Goal: Information Seeking & Learning: Learn about a topic

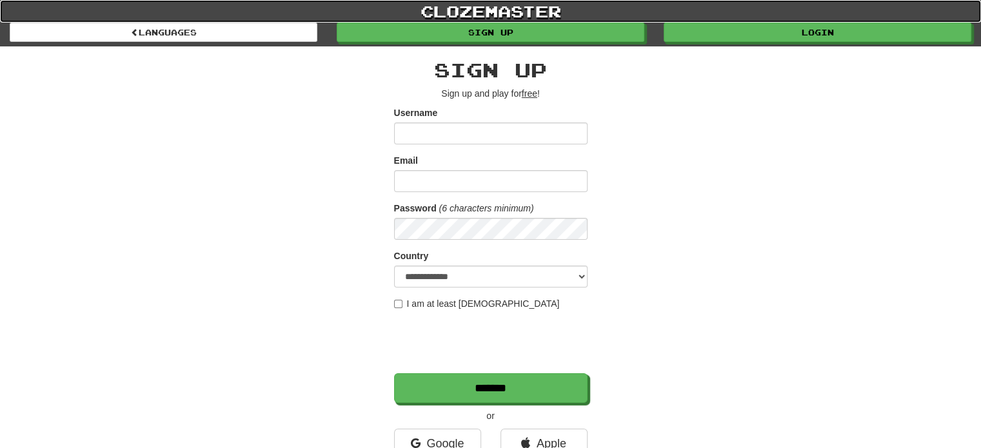
click at [774, 22] on link "clozemaster" at bounding box center [490, 11] width 981 height 23
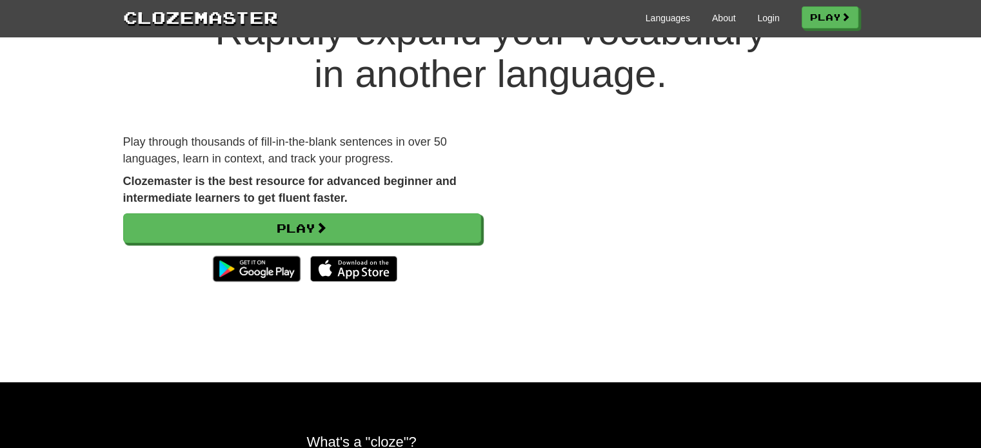
scroll to position [67, 0]
click at [757, 24] on link "Login" at bounding box center [768, 18] width 22 height 13
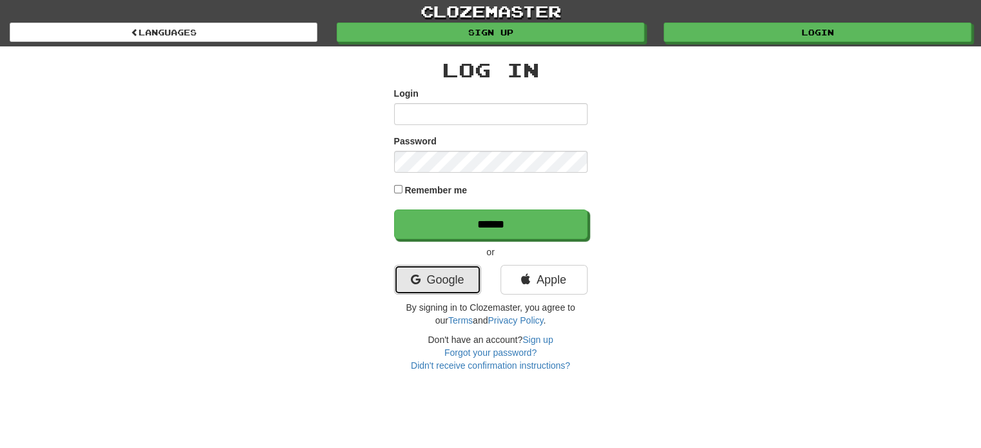
click at [422, 280] on link "Google" at bounding box center [437, 280] width 87 height 30
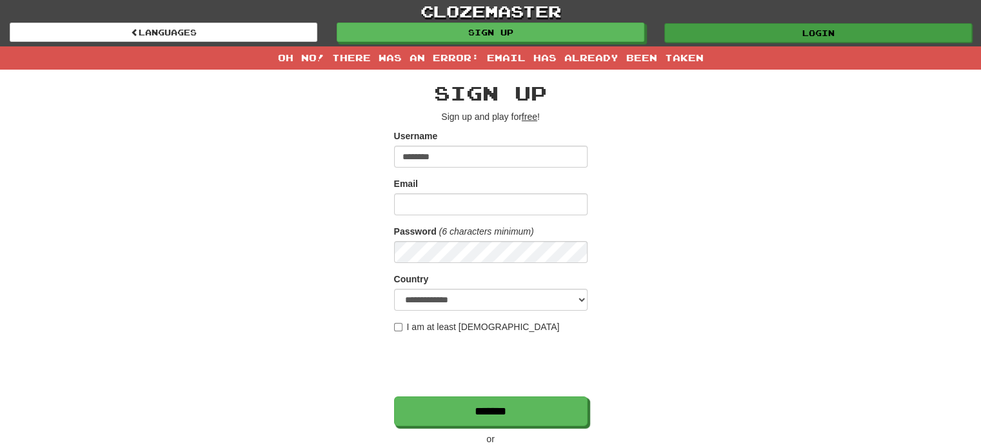
type input "********"
click at [758, 30] on link "Login" at bounding box center [818, 32] width 308 height 19
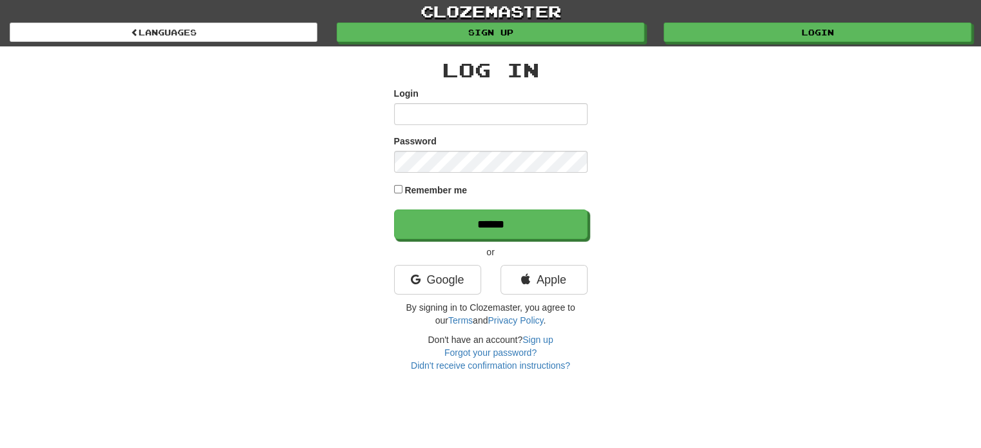
click at [498, 111] on input "Login" at bounding box center [490, 114] width 193 height 22
type input "********"
click at [394, 210] on input "******" at bounding box center [490, 225] width 193 height 30
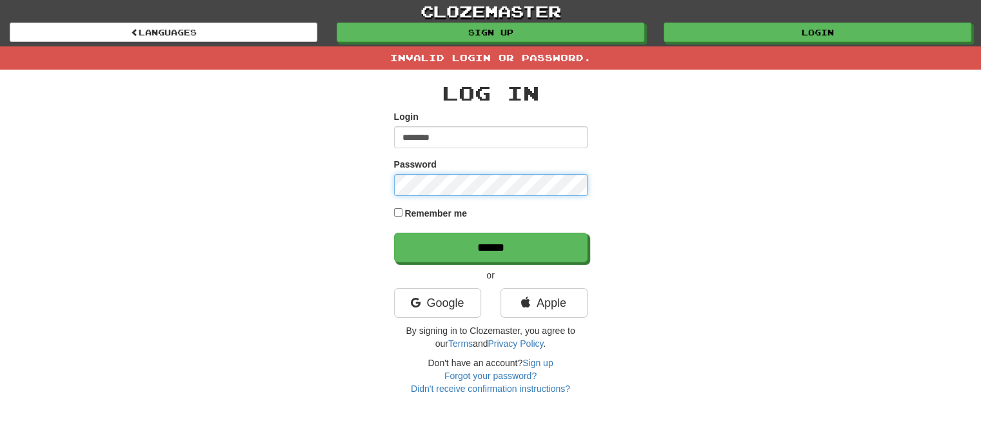
click at [394, 233] on input "******" at bounding box center [490, 248] width 193 height 30
click at [473, 136] on input "********" at bounding box center [490, 137] width 193 height 22
type input "**********"
click at [394, 233] on input "******" at bounding box center [490, 248] width 193 height 30
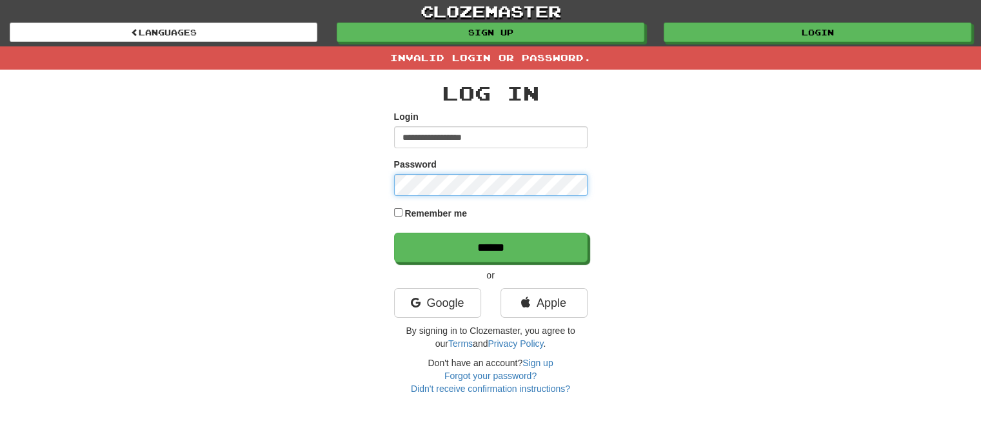
click at [394, 233] on input "******" at bounding box center [490, 248] width 193 height 30
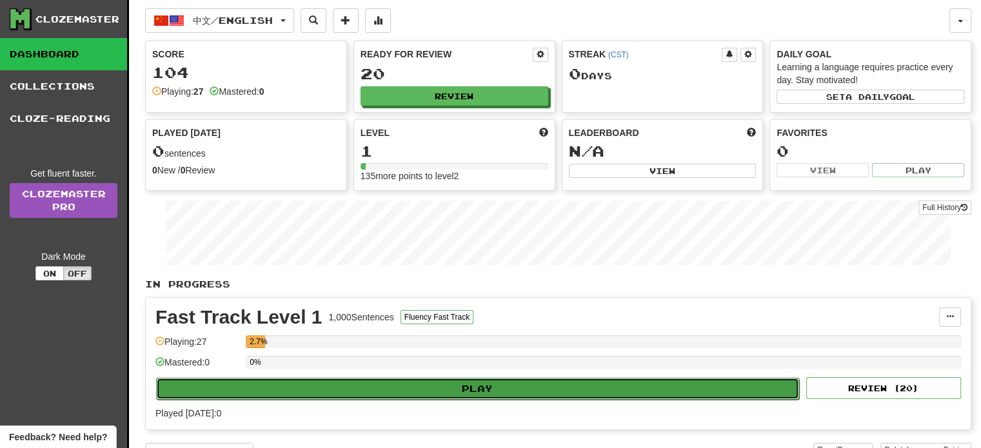
click at [515, 394] on button "Play" at bounding box center [477, 389] width 643 height 22
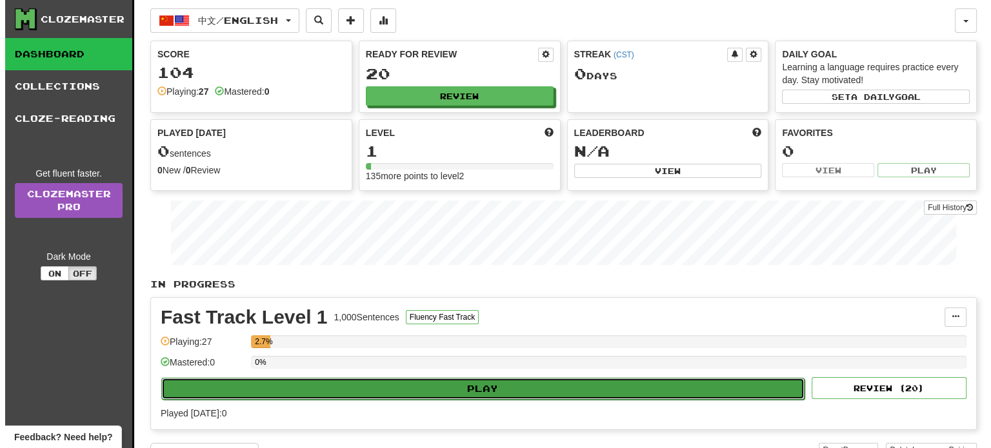
select select "**"
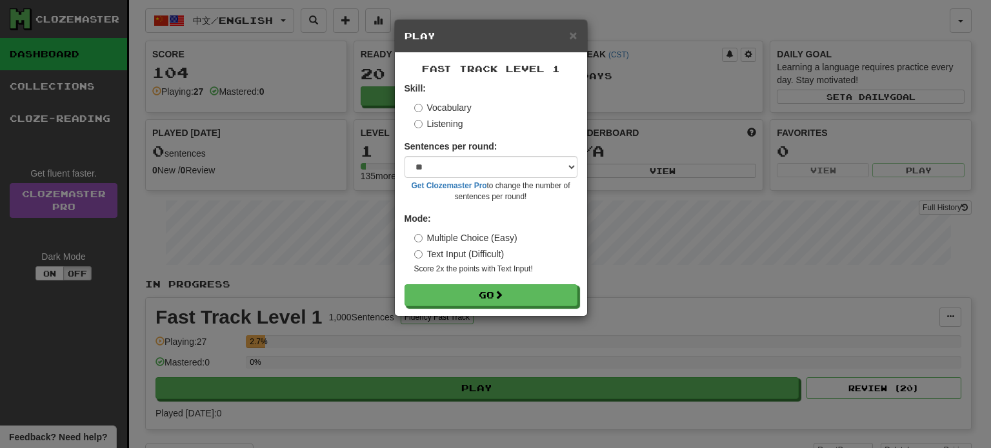
click at [449, 241] on label "Multiple Choice (Easy)" at bounding box center [465, 238] width 103 height 13
click at [444, 256] on label "Text Input (Difficult)" at bounding box center [459, 254] width 90 height 13
click at [446, 240] on label "Multiple Choice (Easy)" at bounding box center [465, 238] width 103 height 13
click at [439, 126] on label "Listening" at bounding box center [438, 123] width 49 height 13
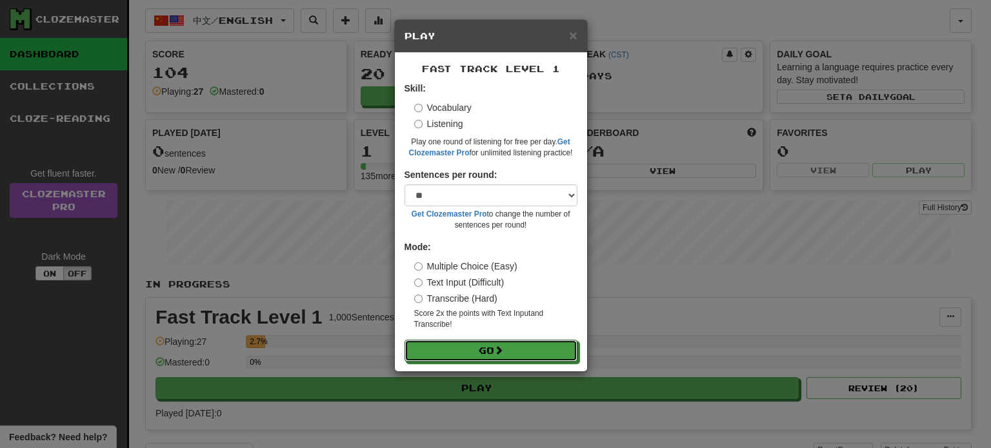
drag, startPoint x: 514, startPoint y: 350, endPoint x: 573, endPoint y: 203, distance: 158.6
click at [573, 203] on form "Skill: Vocabulary Listening Play one round of listening for free per day. Get C…" at bounding box center [490, 222] width 173 height 280
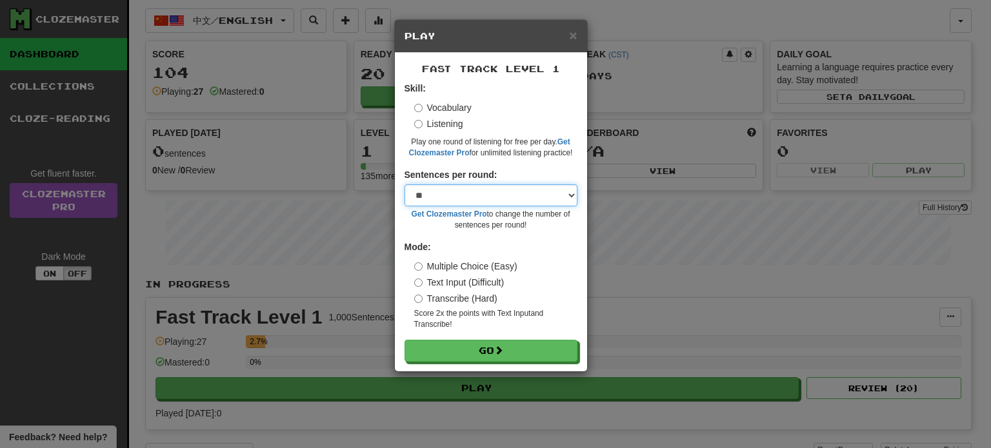
click at [547, 203] on select "* ** ** ** ** ** *** ********" at bounding box center [490, 195] width 173 height 22
click at [404, 184] on select "* ** ** ** ** ** *** ********" at bounding box center [490, 195] width 173 height 22
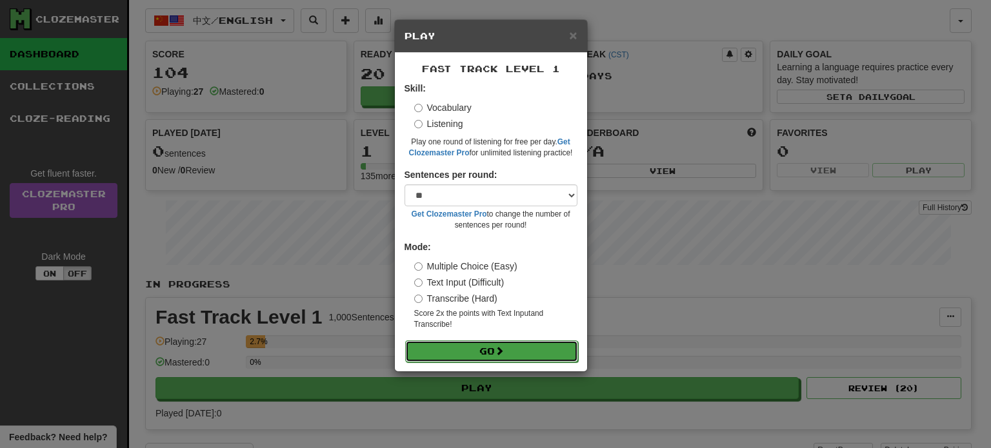
click at [519, 355] on button "Go" at bounding box center [491, 352] width 173 height 22
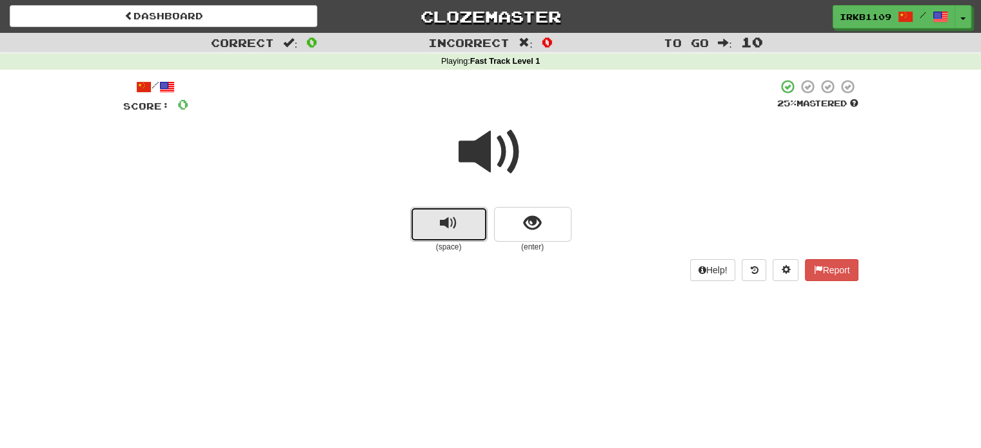
click at [459, 228] on button "replay audio" at bounding box center [448, 224] width 77 height 35
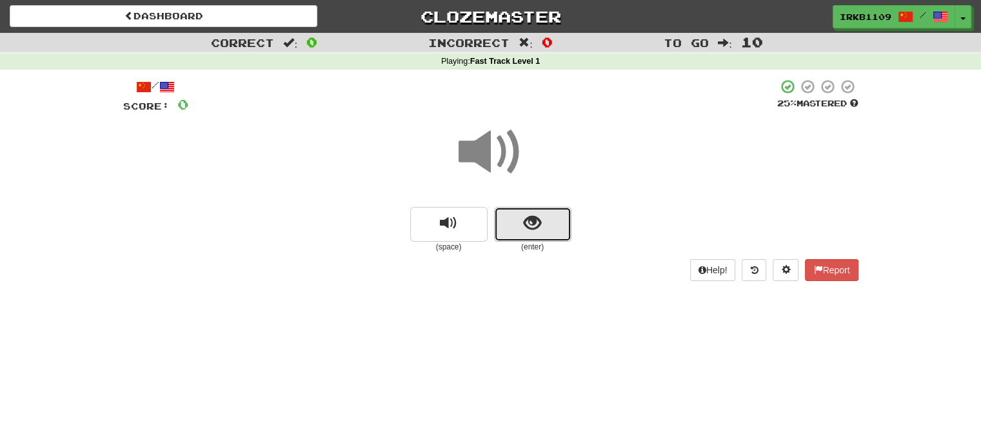
click at [551, 226] on button "show sentence" at bounding box center [532, 224] width 77 height 35
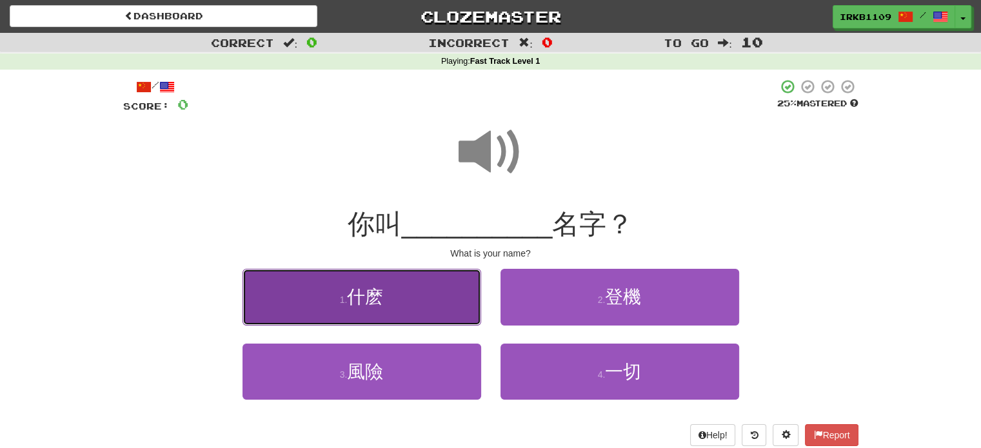
click at [420, 322] on button "1 . 什麽" at bounding box center [361, 297] width 239 height 56
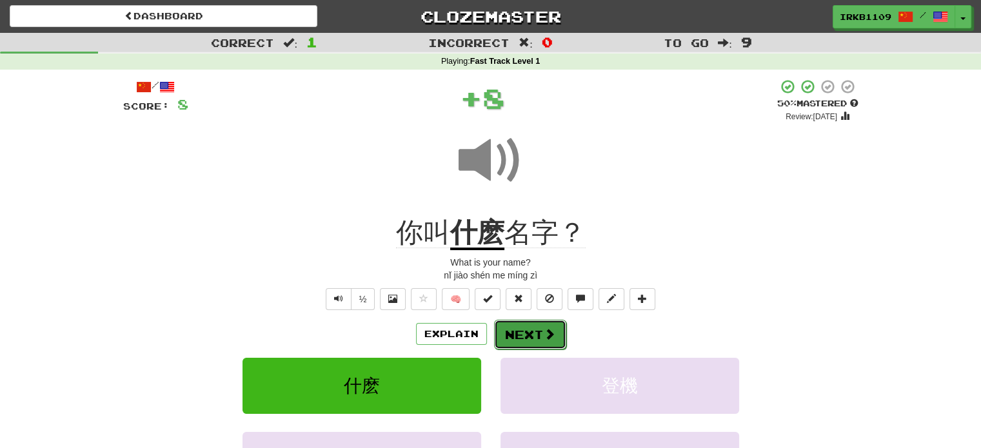
click at [531, 337] on button "Next" at bounding box center [530, 335] width 72 height 30
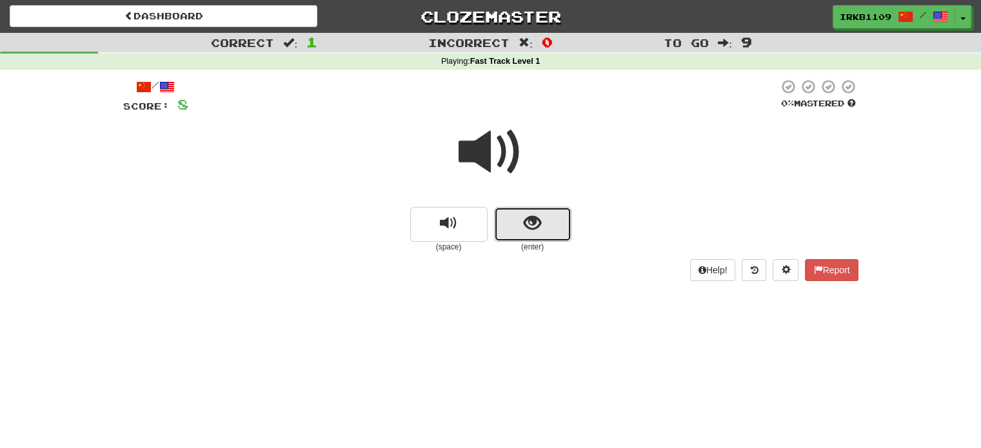
click at [528, 225] on span "show sentence" at bounding box center [532, 223] width 17 height 17
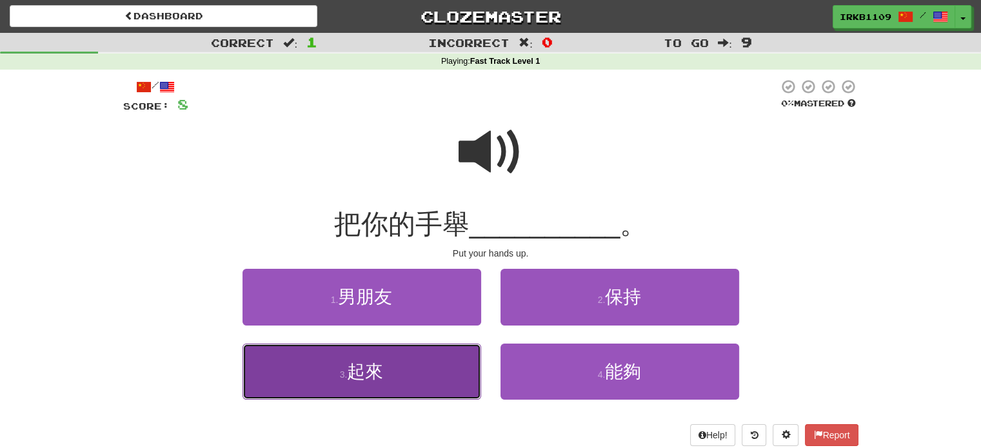
click at [450, 362] on button "3 . 起來" at bounding box center [361, 372] width 239 height 56
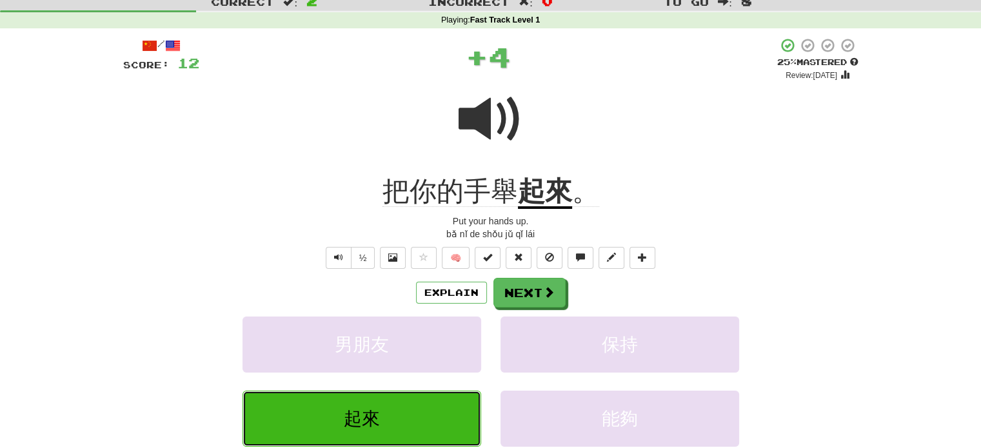
scroll to position [48, 0]
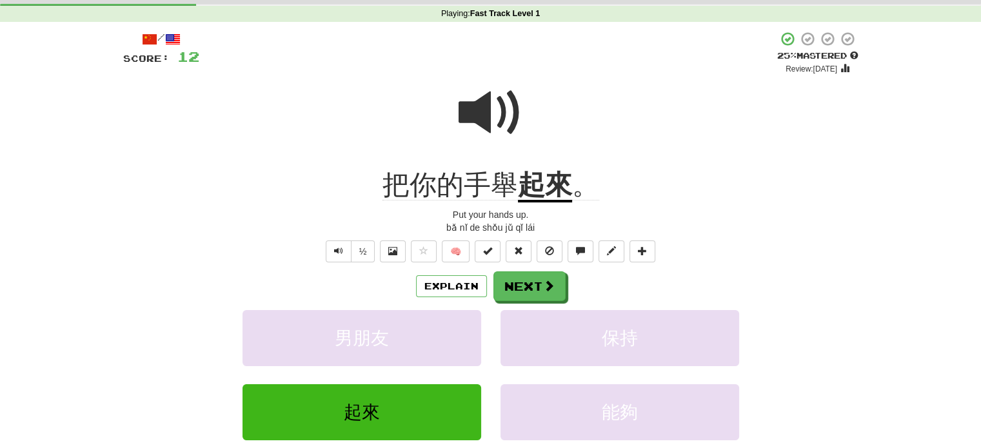
click at [546, 192] on u "起來" at bounding box center [545, 186] width 54 height 33
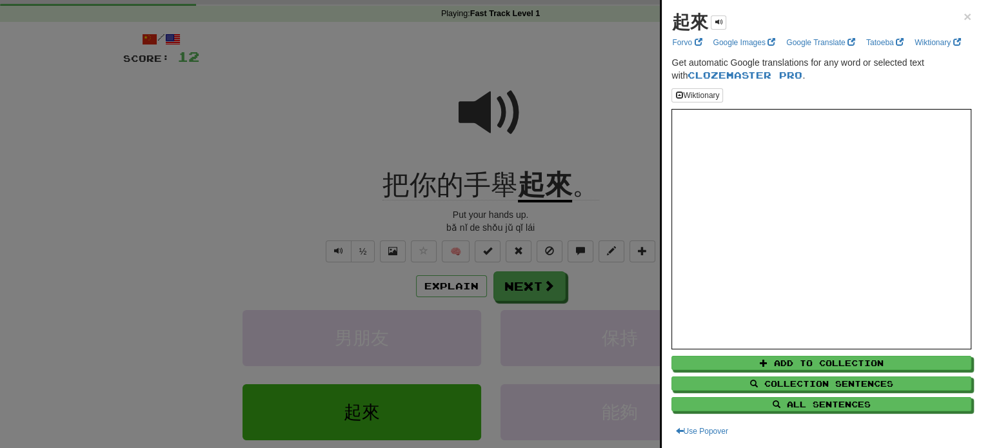
click at [531, 214] on div at bounding box center [490, 224] width 981 height 448
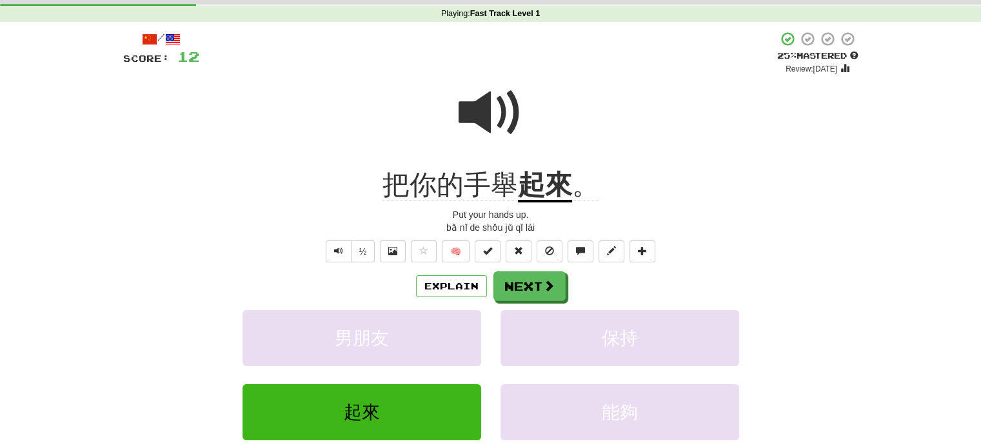
click at [501, 181] on span "把你的手舉" at bounding box center [449, 185] width 135 height 31
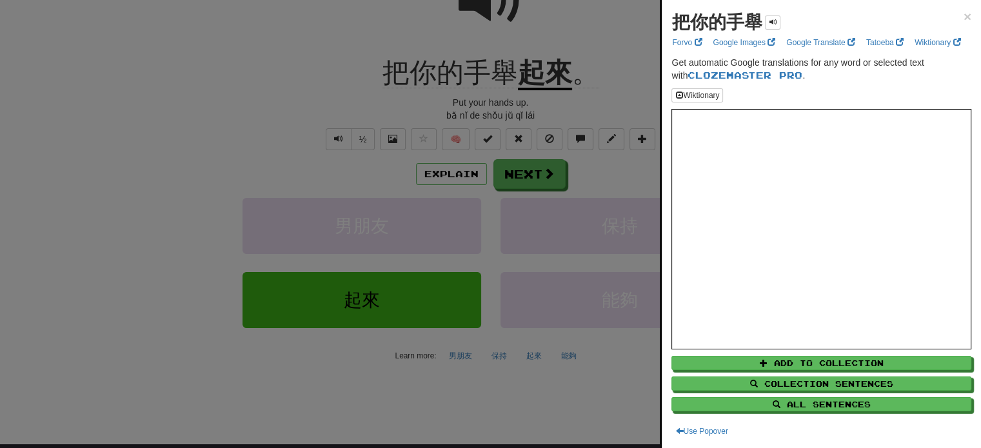
scroll to position [0, 0]
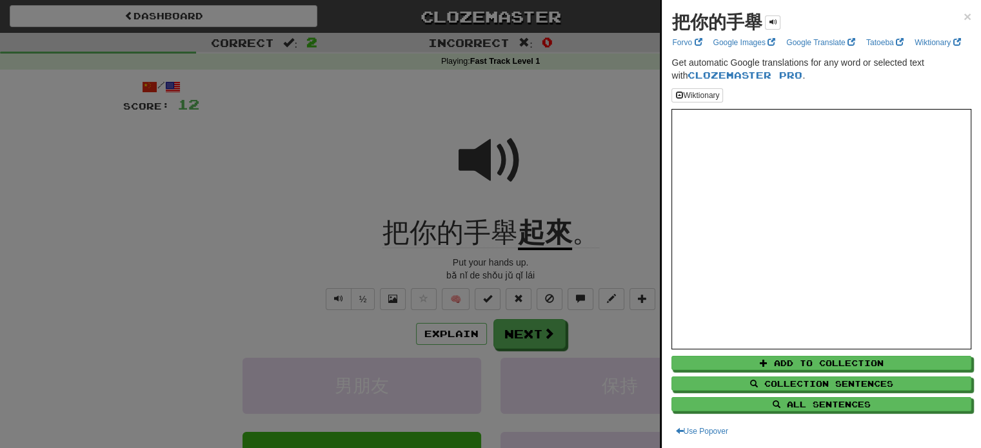
click at [630, 209] on div at bounding box center [490, 224] width 981 height 448
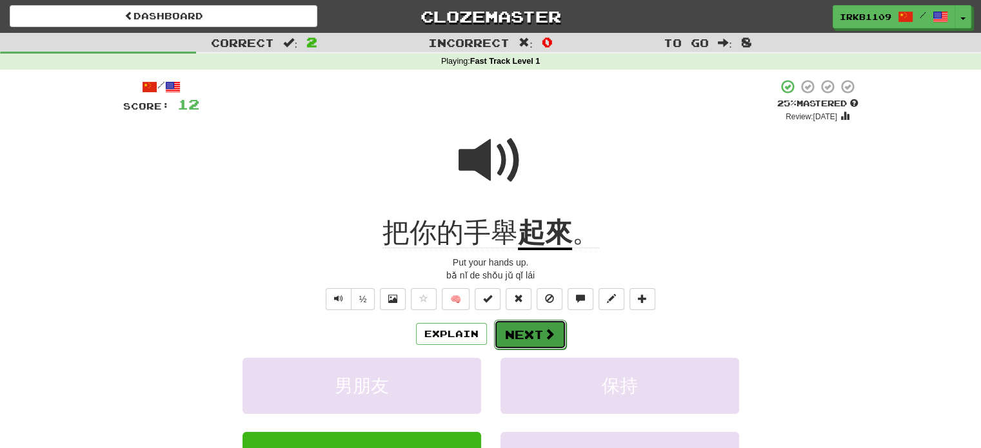
click at [534, 331] on button "Next" at bounding box center [530, 335] width 72 height 30
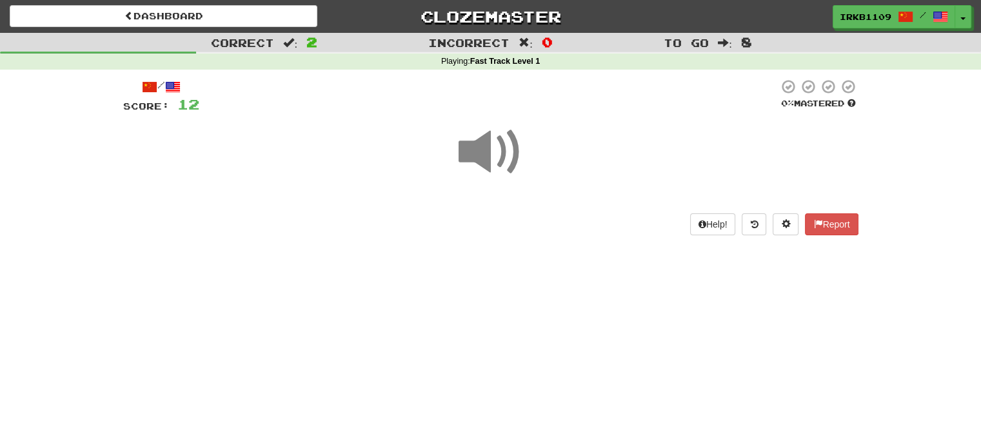
click at [502, 162] on span at bounding box center [491, 152] width 64 height 64
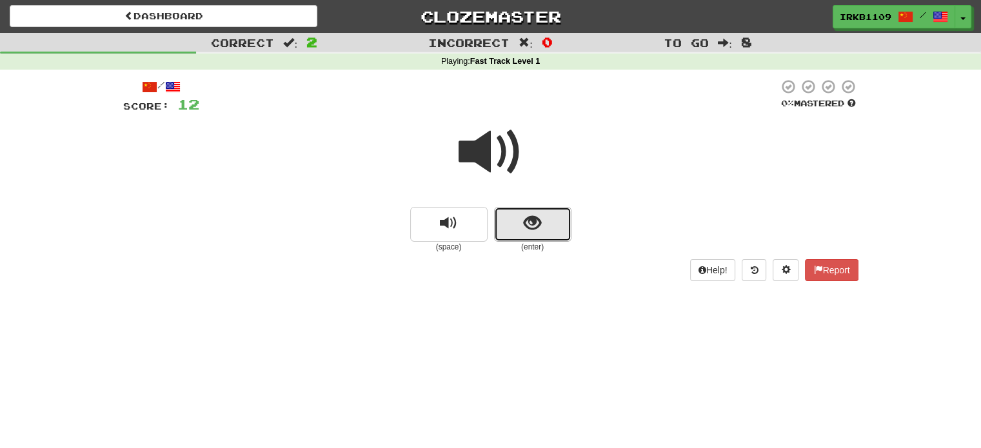
click at [525, 237] on button "show sentence" at bounding box center [532, 224] width 77 height 35
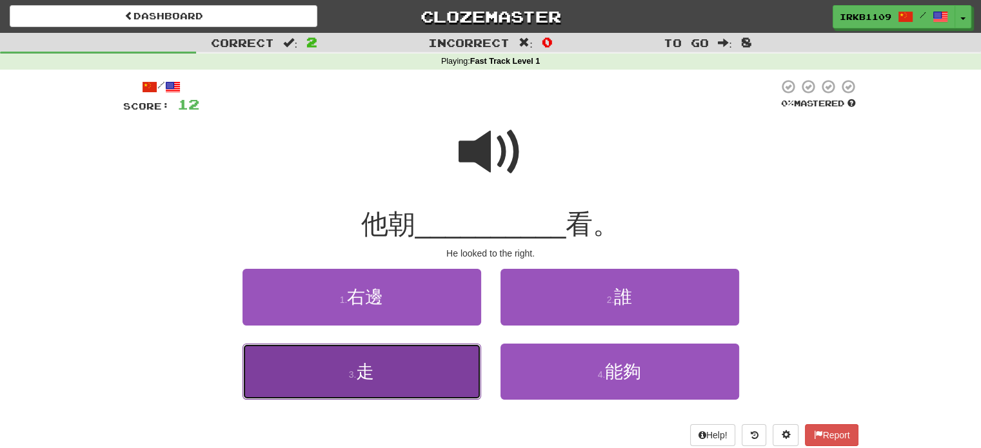
click at [420, 357] on button "3 . 走" at bounding box center [361, 372] width 239 height 56
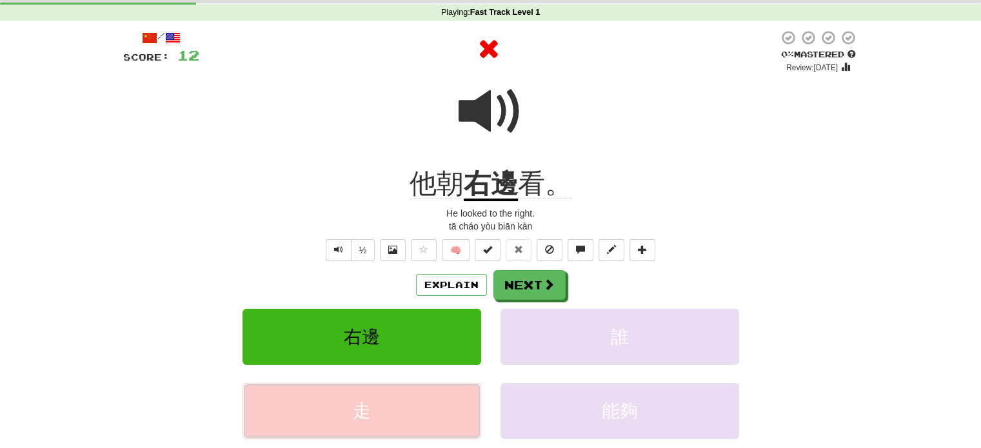
scroll to position [51, 0]
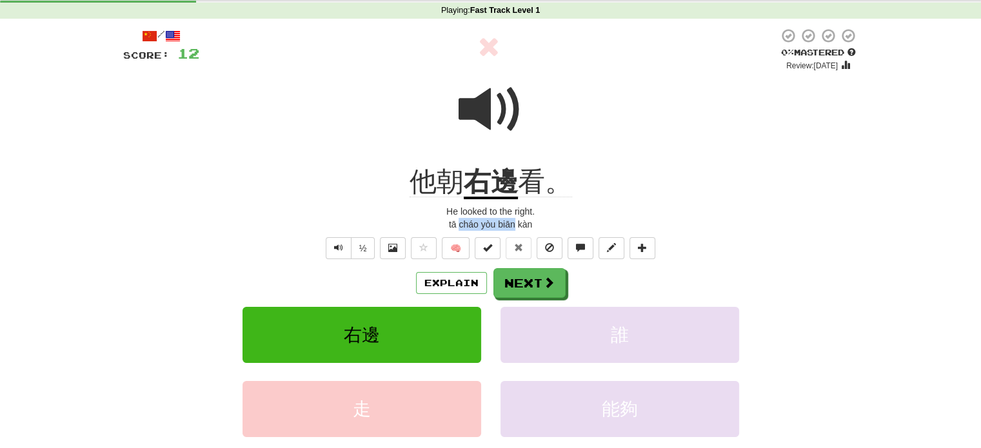
drag, startPoint x: 458, startPoint y: 224, endPoint x: 513, endPoint y: 228, distance: 55.6
click at [513, 228] on div "tā cháo yòu biān kàn" at bounding box center [490, 224] width 735 height 13
click at [453, 183] on span "他朝" at bounding box center [437, 181] width 54 height 31
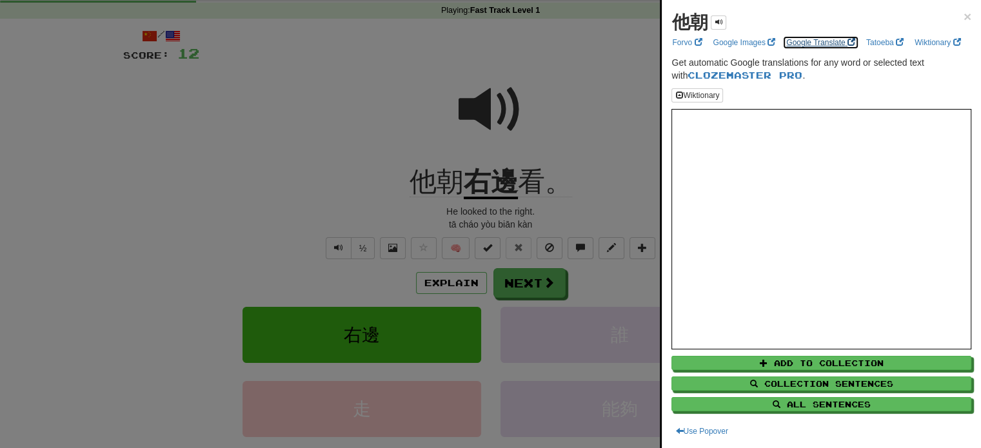
click at [810, 43] on link "Google Translate" at bounding box center [820, 42] width 77 height 14
click at [468, 219] on div at bounding box center [490, 224] width 981 height 448
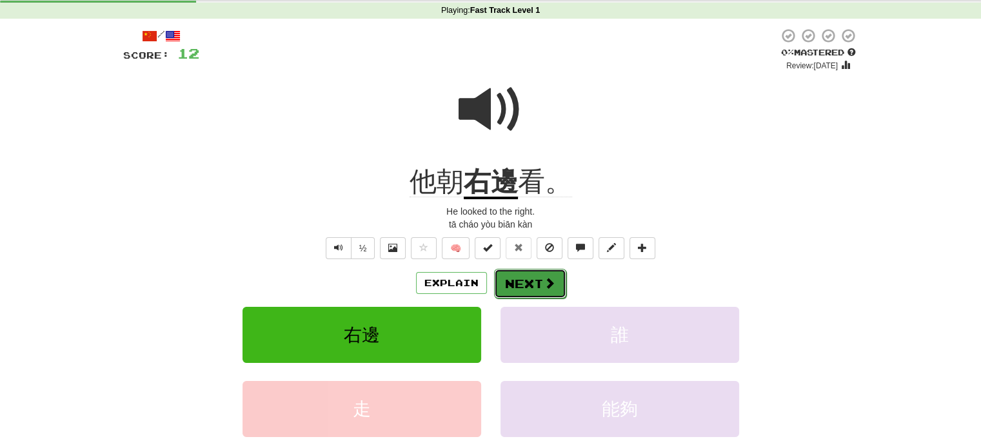
click at [529, 286] on button "Next" at bounding box center [530, 284] width 72 height 30
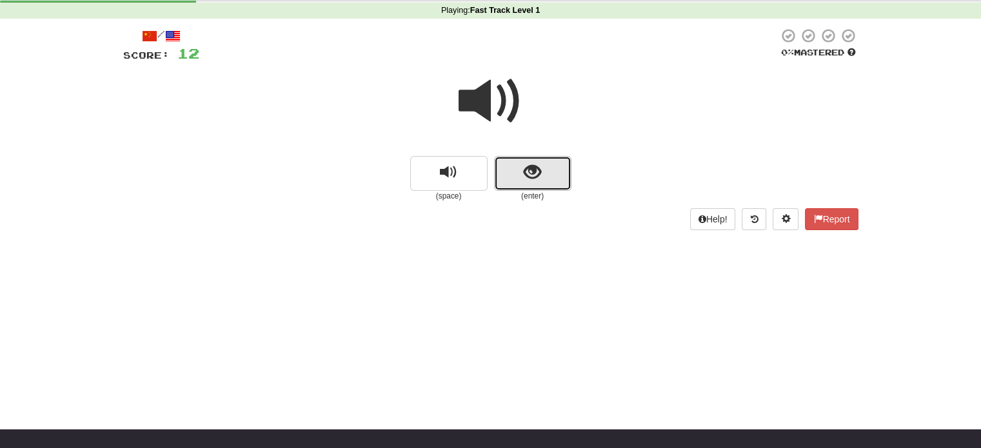
click at [543, 168] on button "show sentence" at bounding box center [532, 173] width 77 height 35
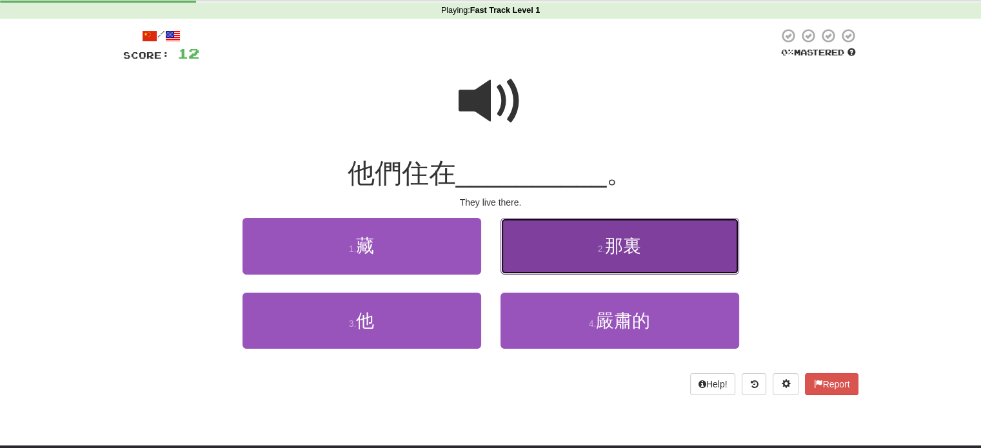
click at [584, 239] on button "2 . 那裏" at bounding box center [619, 246] width 239 height 56
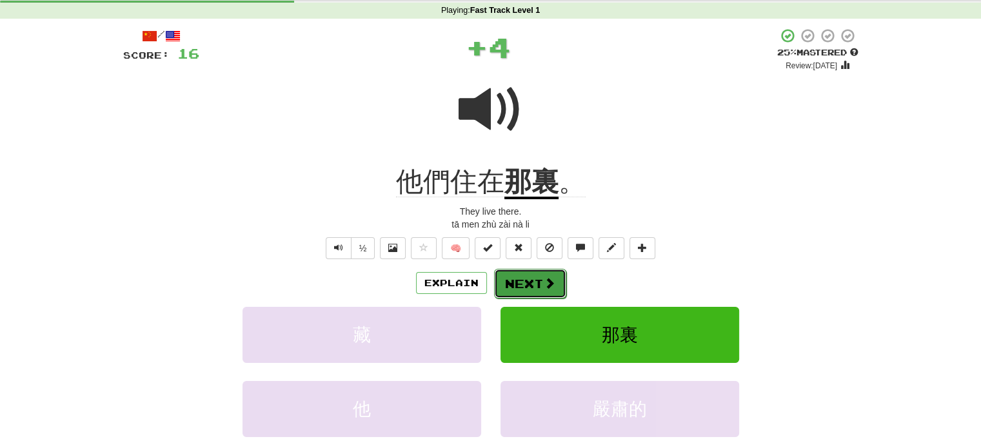
click at [531, 286] on button "Next" at bounding box center [530, 284] width 72 height 30
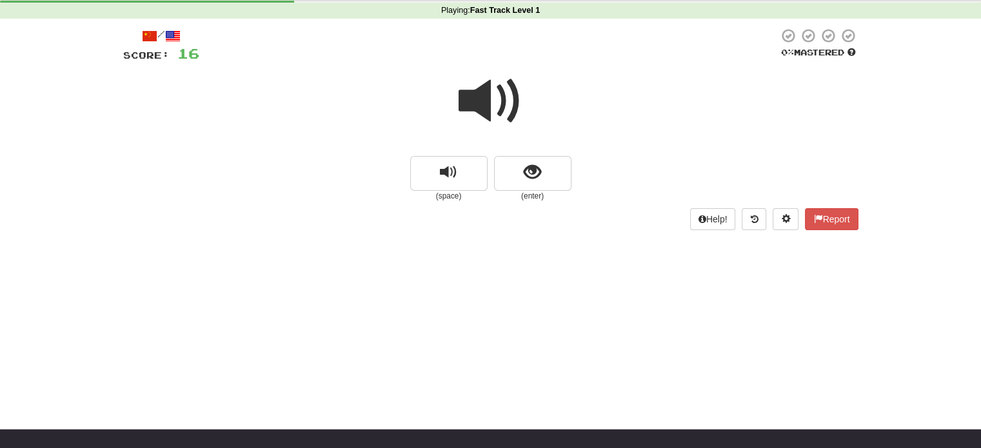
click at [499, 105] on span at bounding box center [491, 101] width 64 height 64
click at [491, 104] on span at bounding box center [491, 101] width 64 height 64
click at [529, 181] on span "show sentence" at bounding box center [532, 172] width 17 height 17
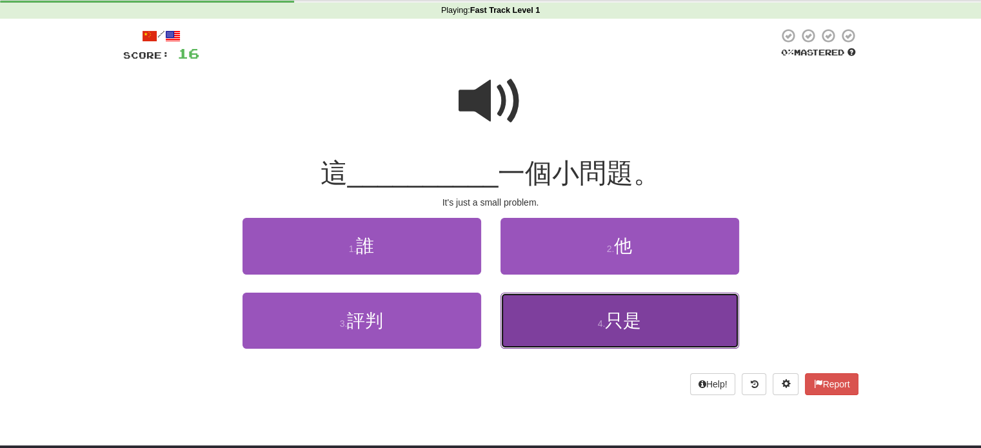
click at [529, 326] on button "4 . 只是" at bounding box center [619, 321] width 239 height 56
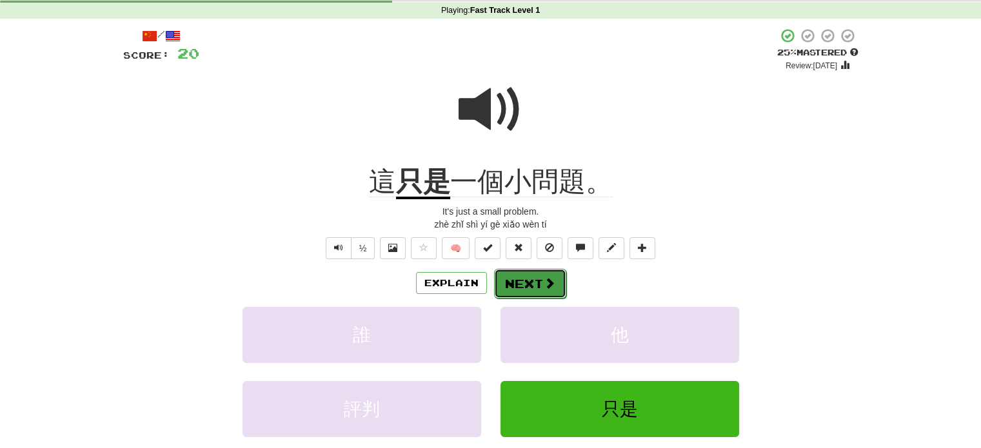
click at [539, 290] on button "Next" at bounding box center [530, 284] width 72 height 30
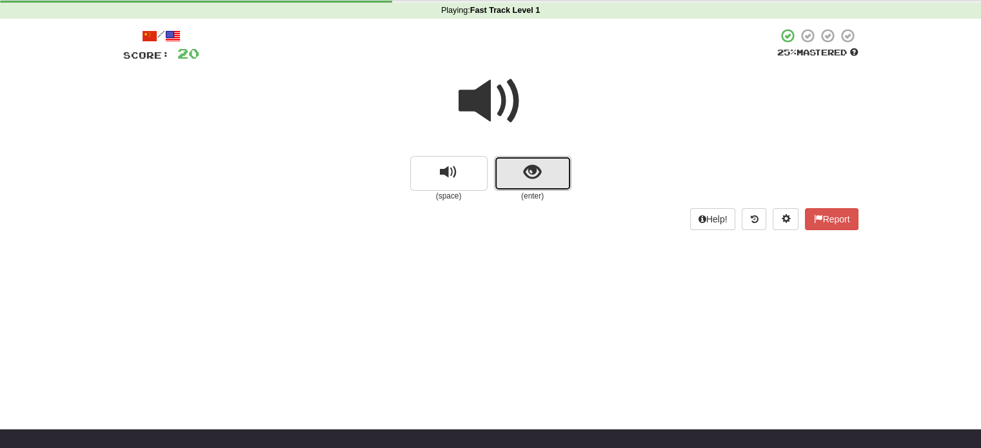
click at [540, 173] on span "show sentence" at bounding box center [532, 172] width 17 height 17
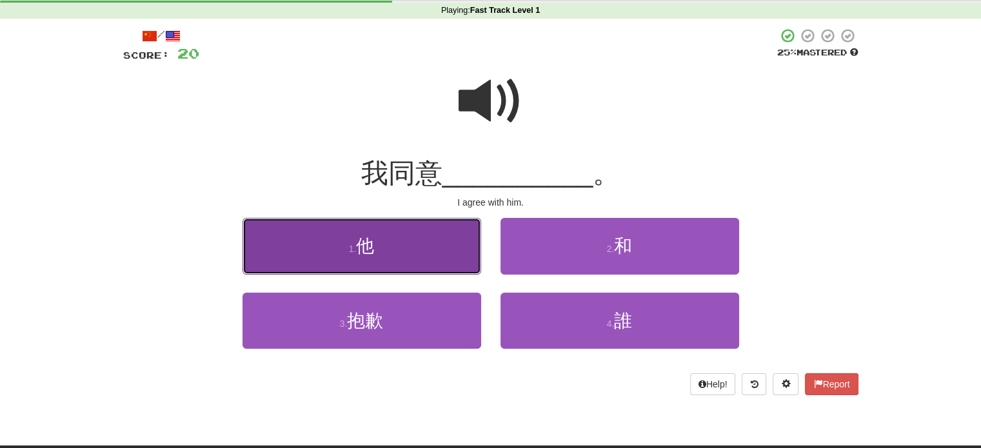
click at [402, 262] on button "1 . 他" at bounding box center [361, 246] width 239 height 56
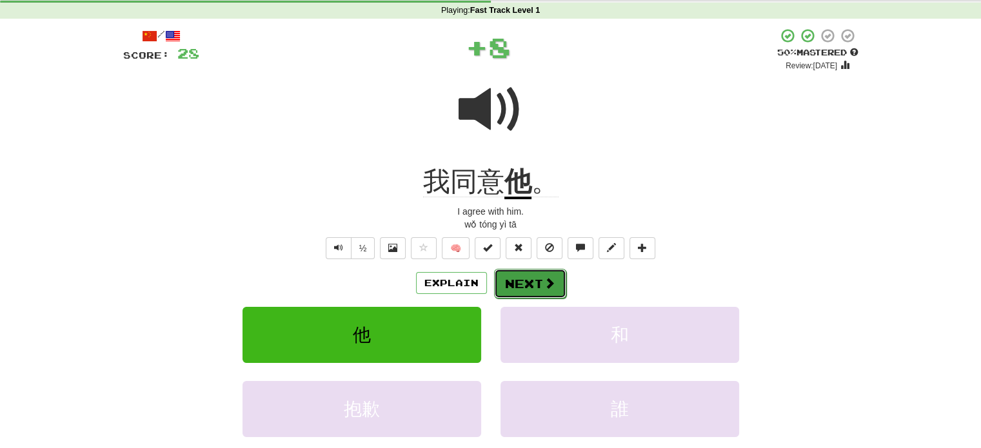
click at [517, 288] on button "Next" at bounding box center [530, 284] width 72 height 30
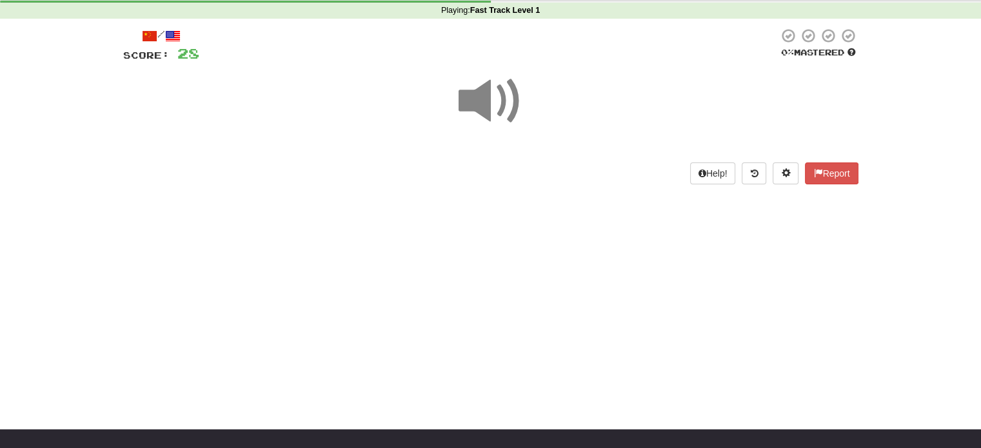
click at [476, 110] on span at bounding box center [491, 101] width 64 height 64
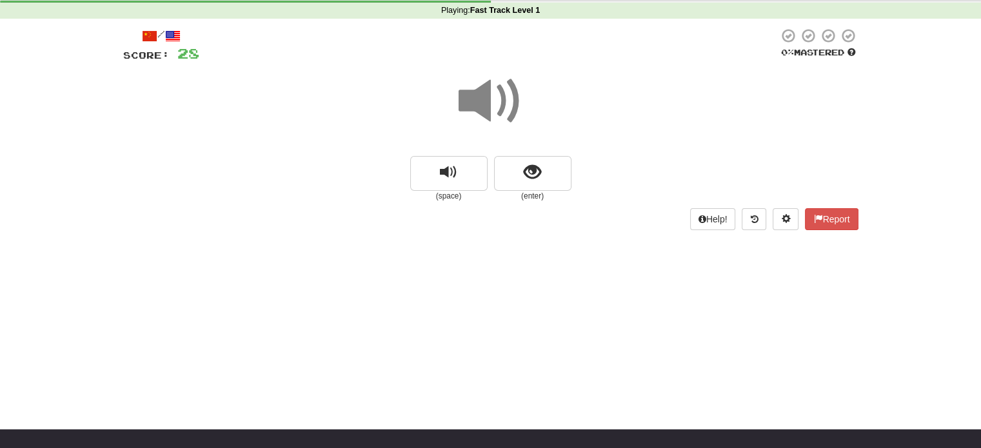
click at [476, 110] on span at bounding box center [491, 101] width 64 height 64
click at [536, 168] on span "show sentence" at bounding box center [532, 172] width 17 height 17
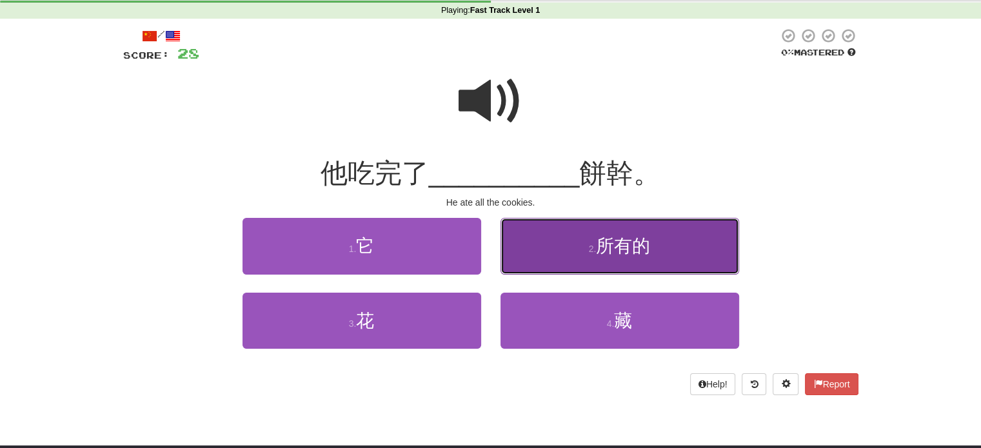
click at [559, 256] on button "2 . 所有的" at bounding box center [619, 246] width 239 height 56
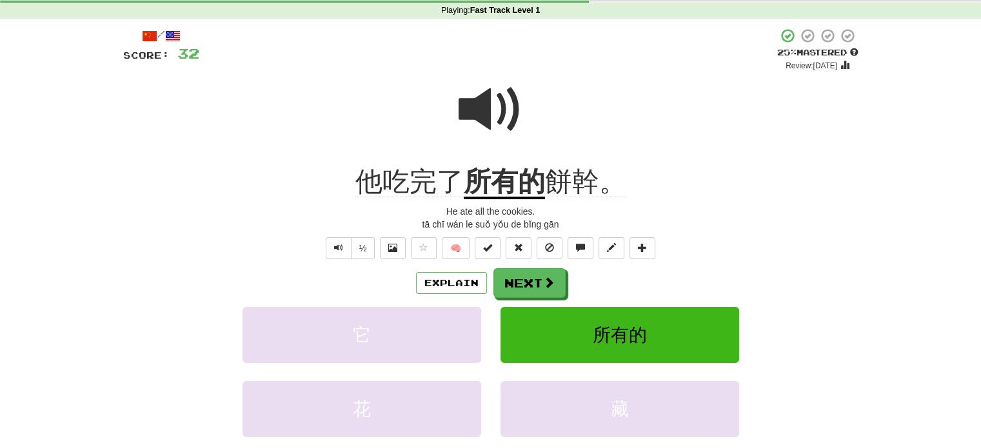
click at [441, 186] on span "他吃完了" at bounding box center [409, 181] width 108 height 31
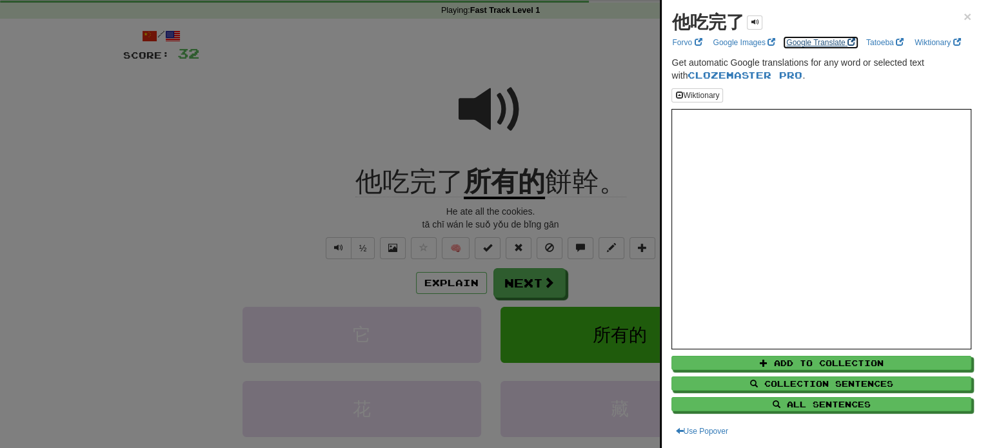
click at [810, 43] on link "Google Translate" at bounding box center [820, 42] width 77 height 14
click at [548, 135] on div at bounding box center [490, 224] width 981 height 448
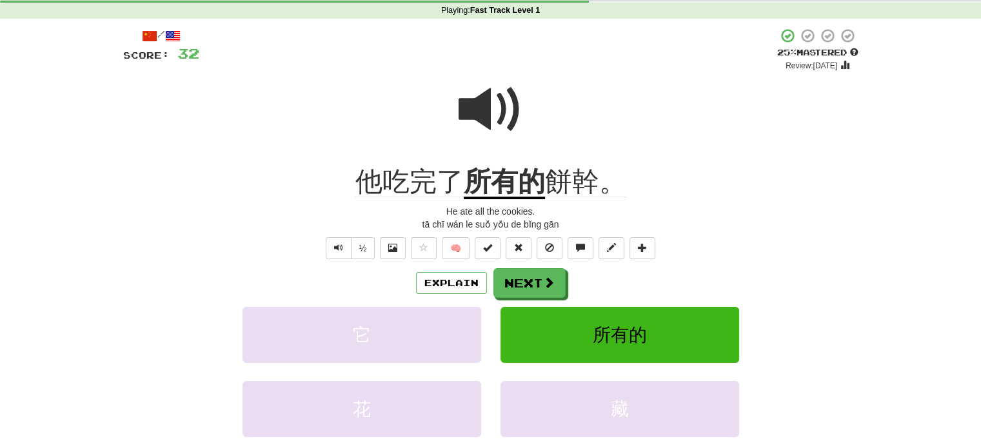
click at [489, 172] on u "所有的" at bounding box center [504, 182] width 81 height 33
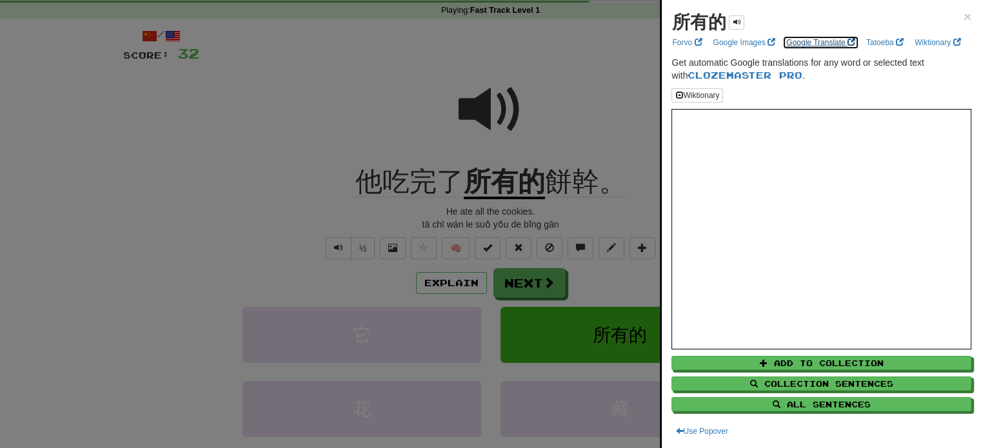
click at [802, 43] on link "Google Translate" at bounding box center [820, 42] width 77 height 14
click at [553, 299] on div at bounding box center [490, 224] width 981 height 448
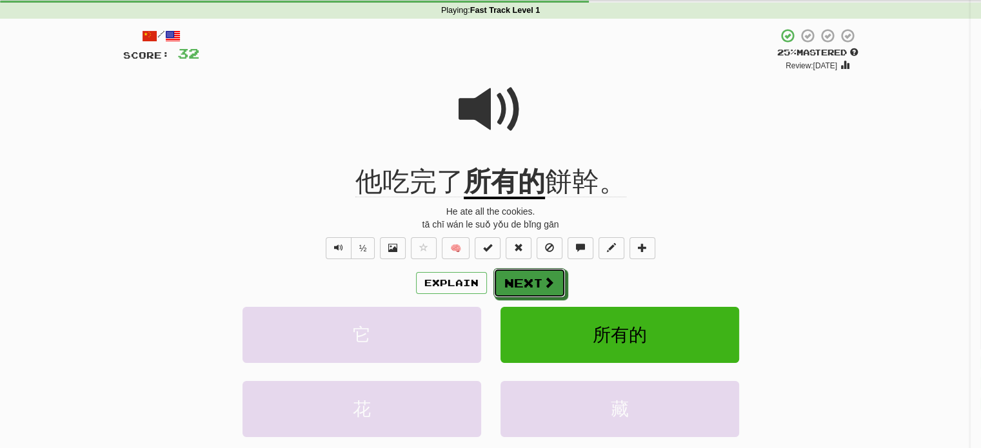
click at [543, 285] on span at bounding box center [549, 283] width 12 height 12
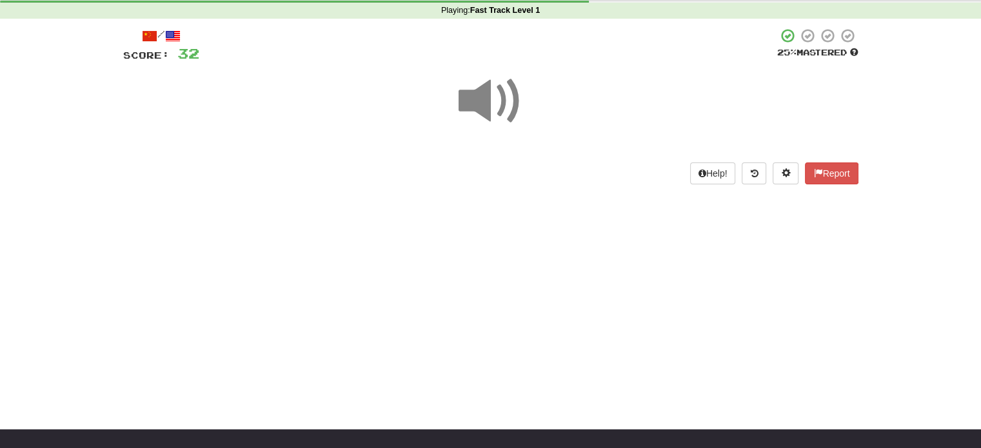
click at [497, 92] on span at bounding box center [491, 101] width 64 height 64
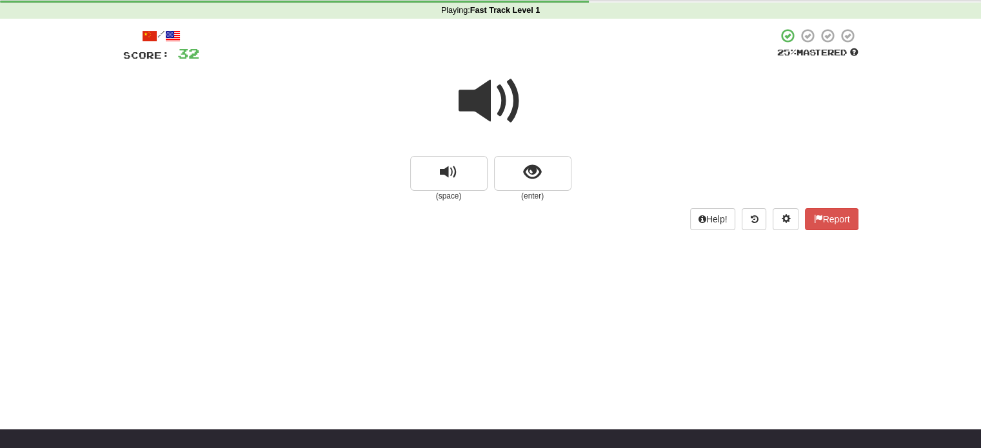
click at [501, 95] on span at bounding box center [491, 101] width 64 height 64
click at [549, 166] on button "show sentence" at bounding box center [532, 173] width 77 height 35
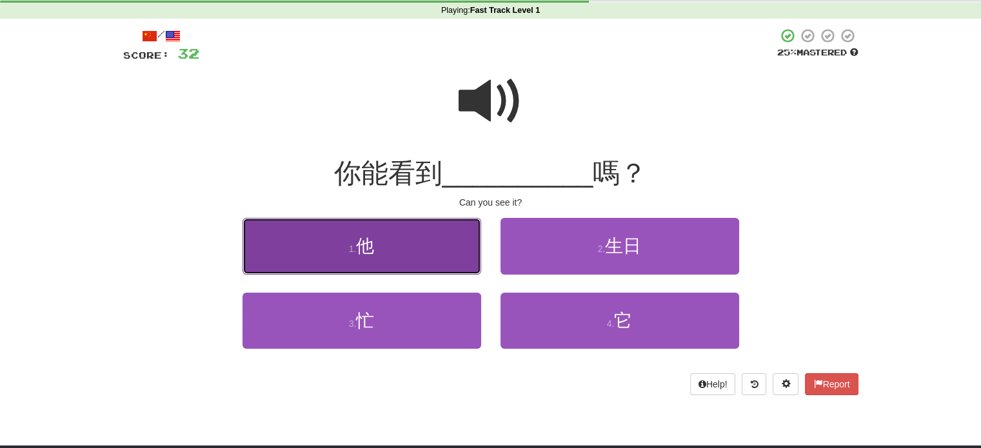
click at [410, 261] on button "1 . 他" at bounding box center [361, 246] width 239 height 56
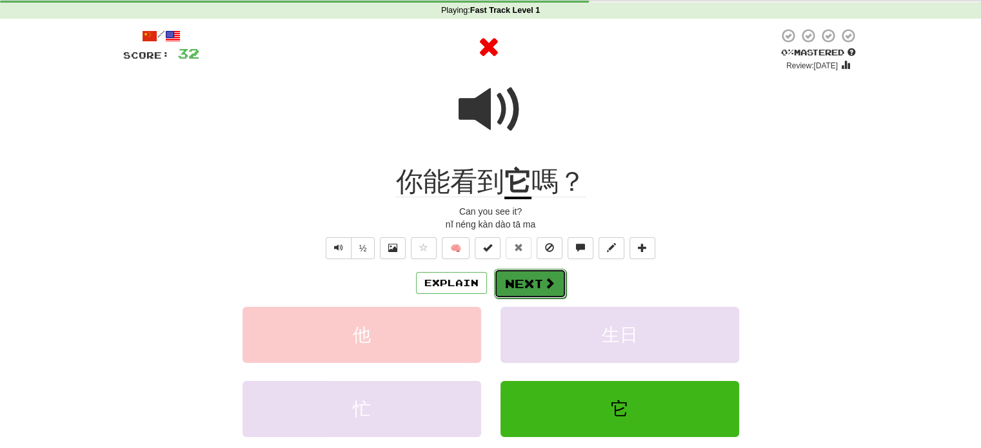
click at [517, 293] on button "Next" at bounding box center [530, 284] width 72 height 30
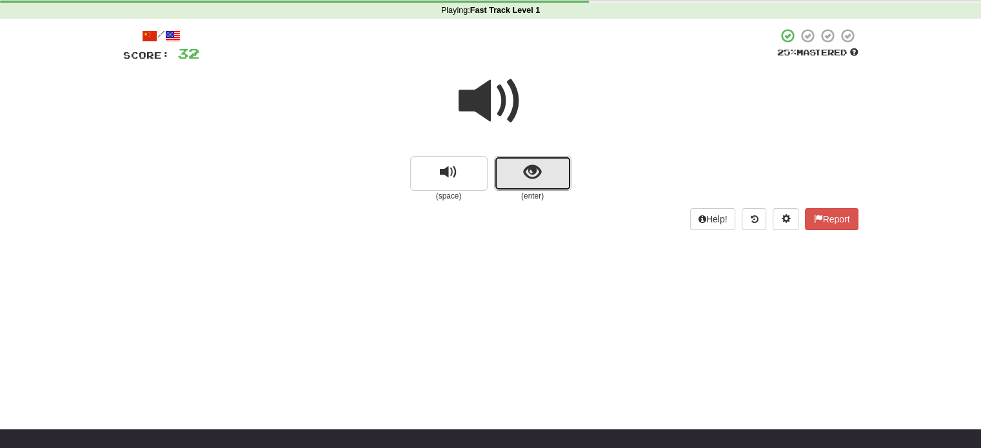
click at [529, 181] on span "show sentence" at bounding box center [532, 172] width 17 height 17
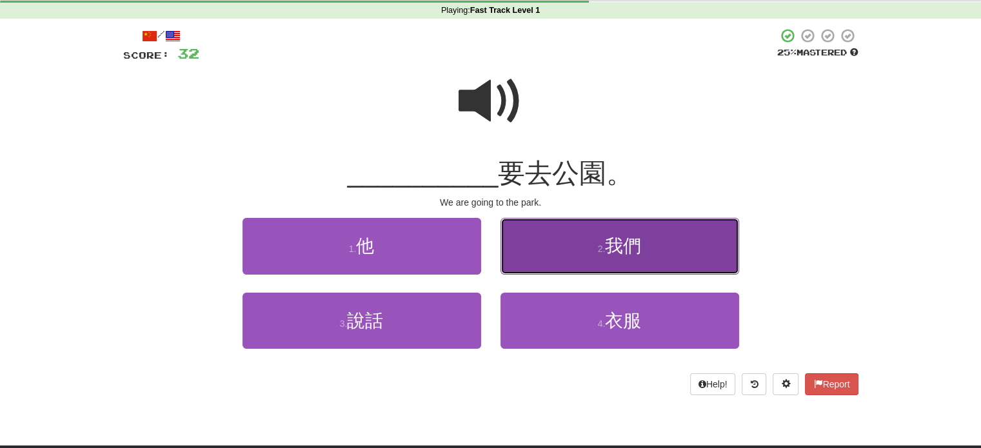
click at [578, 244] on button "2 . 我們" at bounding box center [619, 246] width 239 height 56
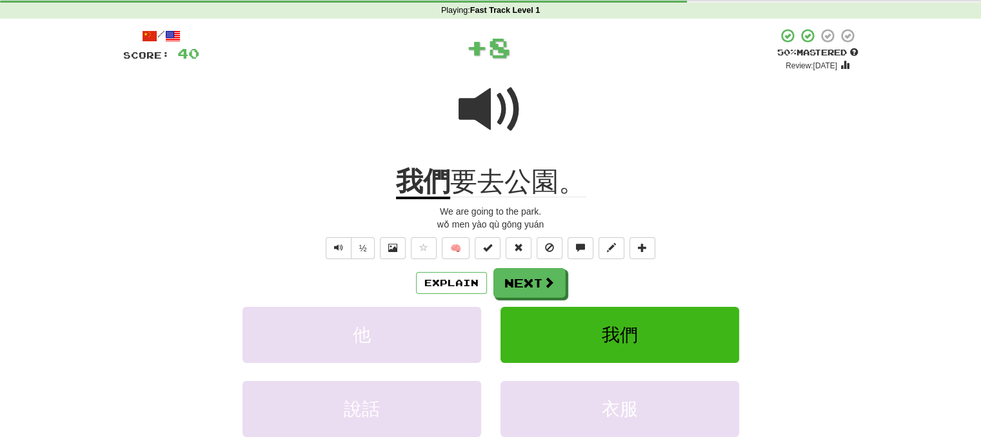
click at [489, 123] on span at bounding box center [491, 109] width 64 height 64
click at [526, 281] on button "Next" at bounding box center [530, 284] width 72 height 30
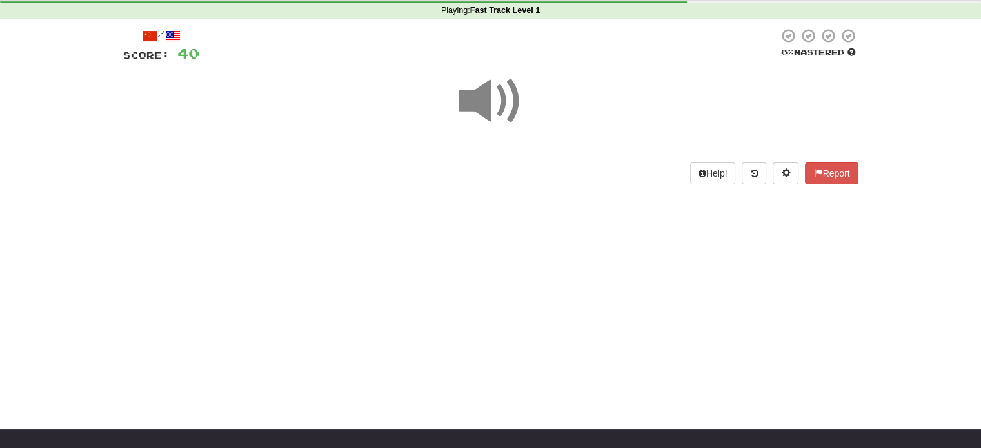
click at [511, 103] on span at bounding box center [491, 101] width 64 height 64
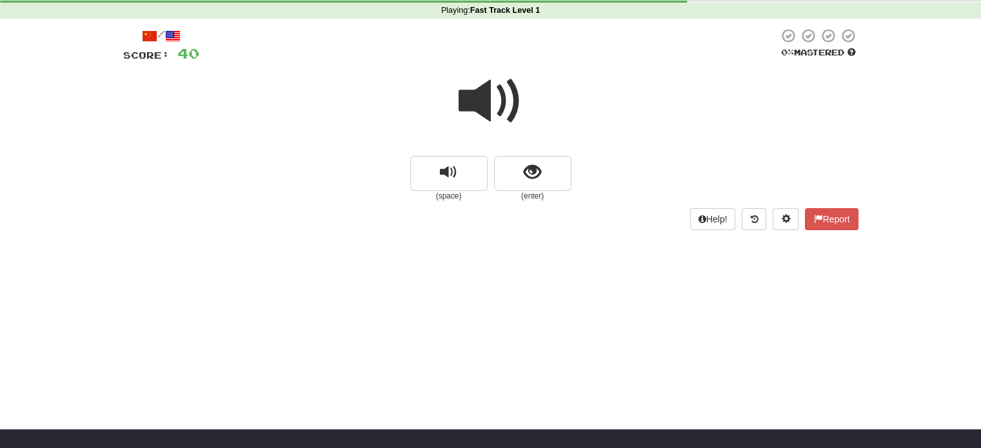
click at [506, 114] on span at bounding box center [491, 101] width 64 height 64
click at [531, 177] on span "show sentence" at bounding box center [532, 172] width 17 height 17
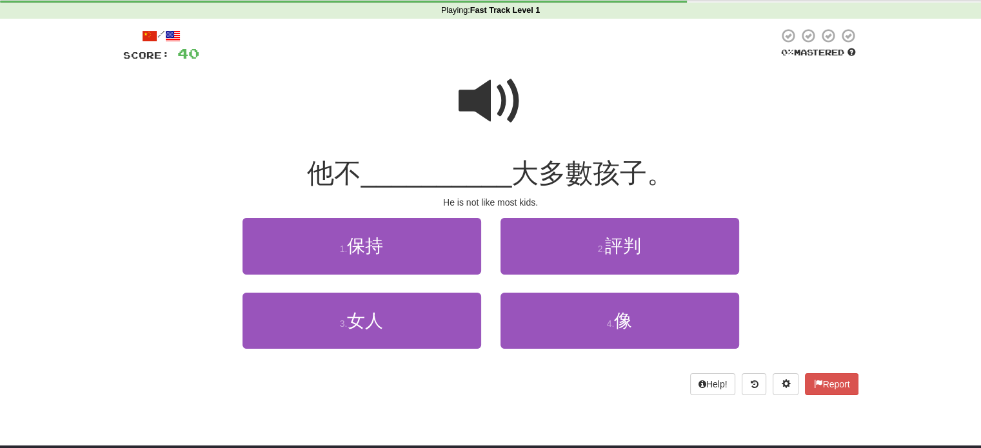
click at [483, 133] on span at bounding box center [491, 101] width 64 height 64
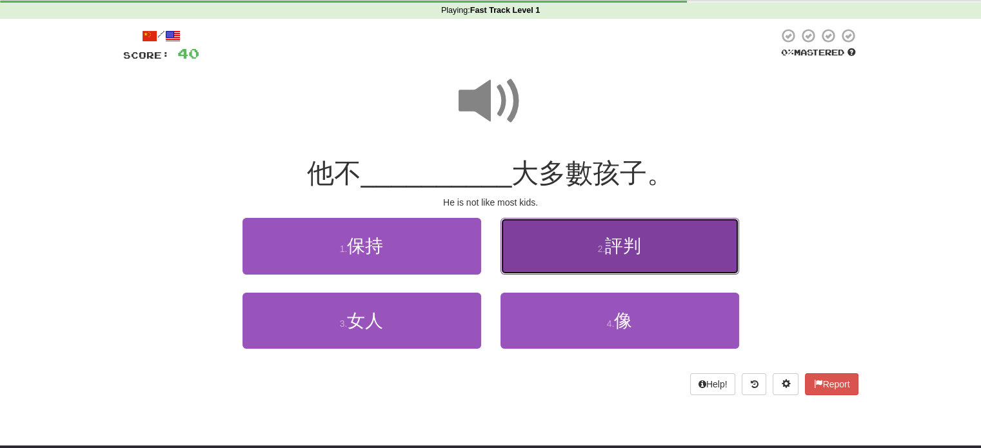
click at [578, 257] on button "2 . 評判" at bounding box center [619, 246] width 239 height 56
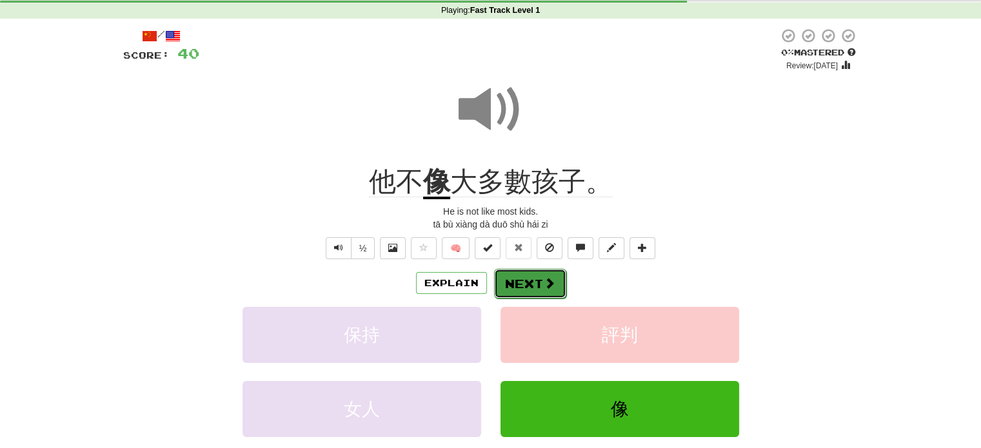
click at [537, 289] on button "Next" at bounding box center [530, 284] width 72 height 30
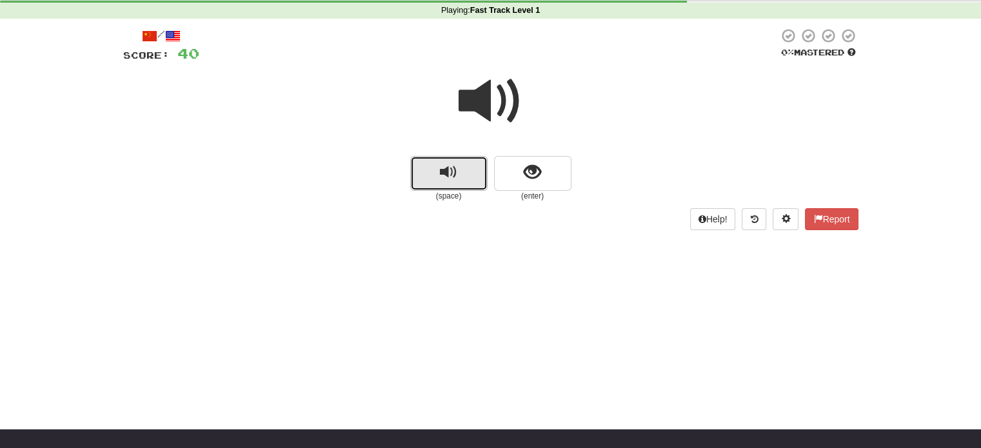
click at [473, 183] on button "replay audio" at bounding box center [448, 173] width 77 height 35
click at [791, 216] on div "Help! Report" at bounding box center [490, 219] width 735 height 22
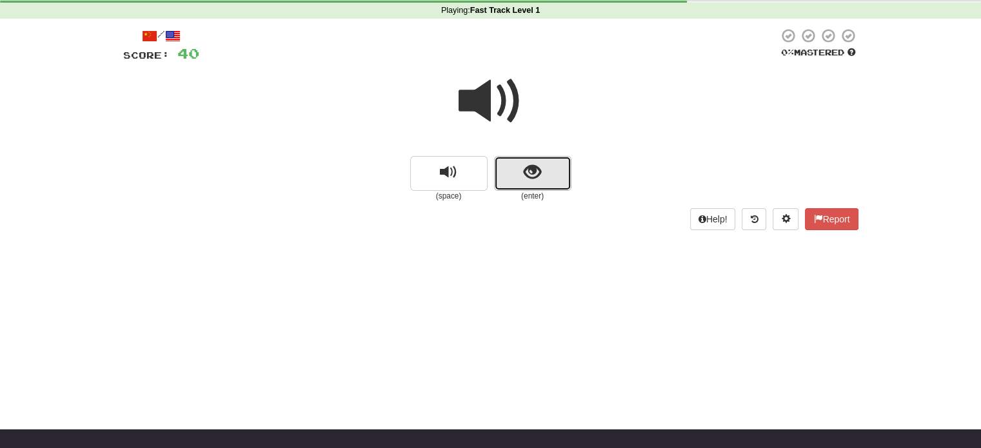
click at [522, 173] on button "show sentence" at bounding box center [532, 173] width 77 height 35
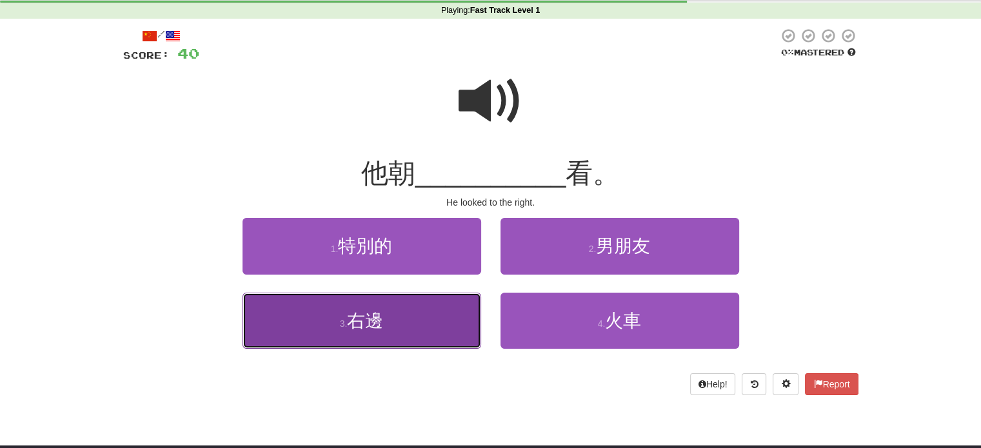
click at [403, 326] on button "3 . 右邊" at bounding box center [361, 321] width 239 height 56
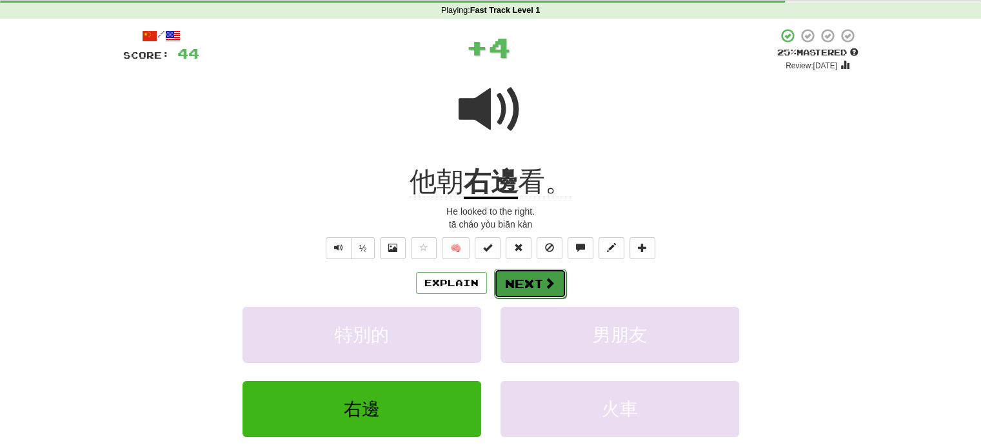
click at [539, 285] on button "Next" at bounding box center [530, 284] width 72 height 30
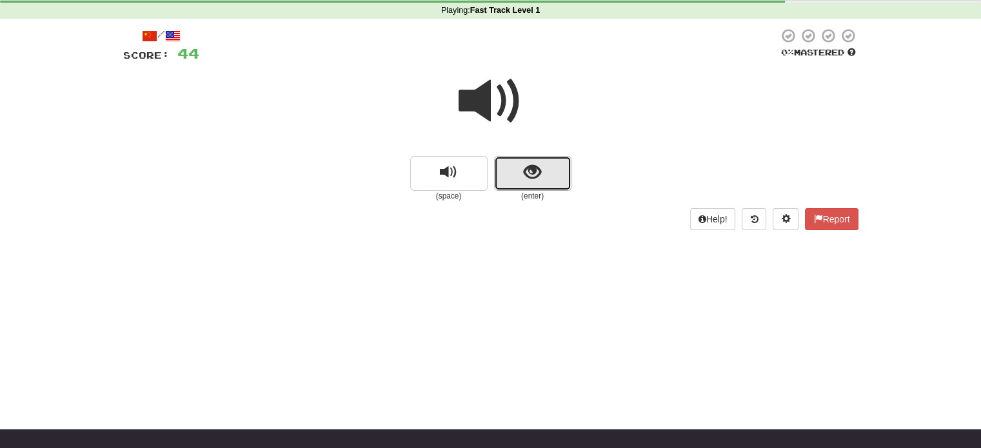
click at [522, 182] on button "show sentence" at bounding box center [532, 173] width 77 height 35
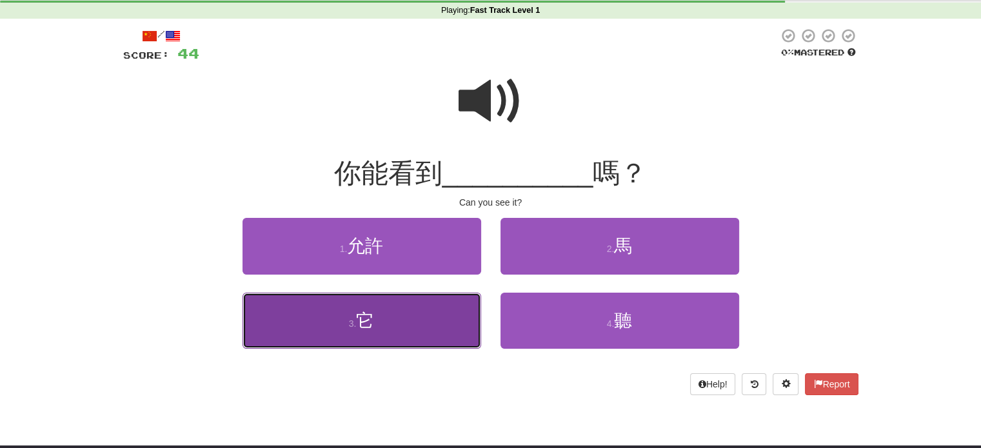
click at [433, 317] on button "3 . 它" at bounding box center [361, 321] width 239 height 56
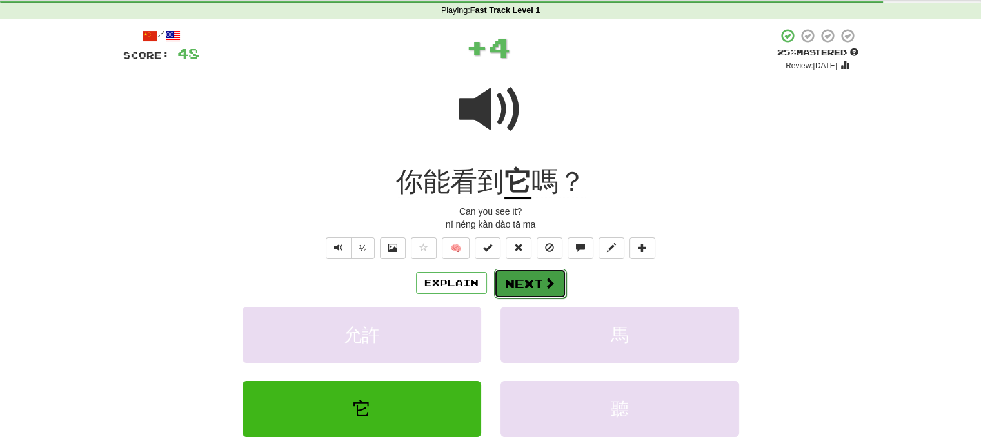
click at [520, 292] on button "Next" at bounding box center [530, 284] width 72 height 30
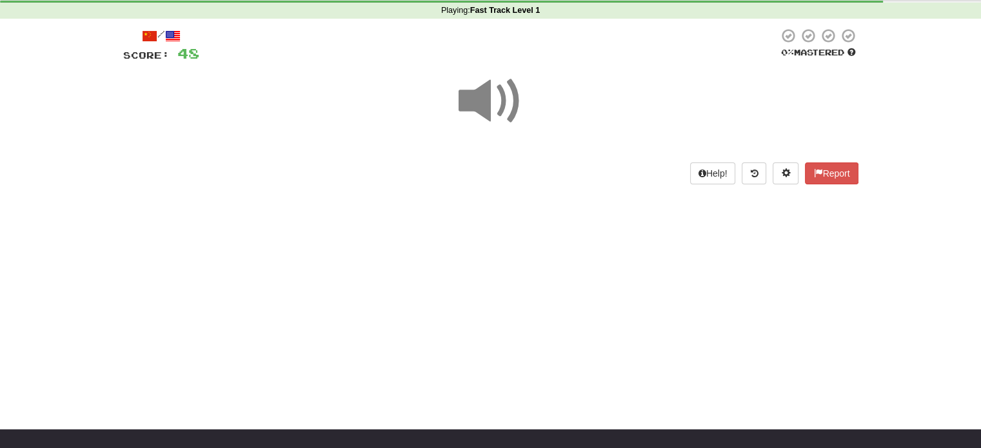
click at [515, 118] on span at bounding box center [491, 101] width 64 height 64
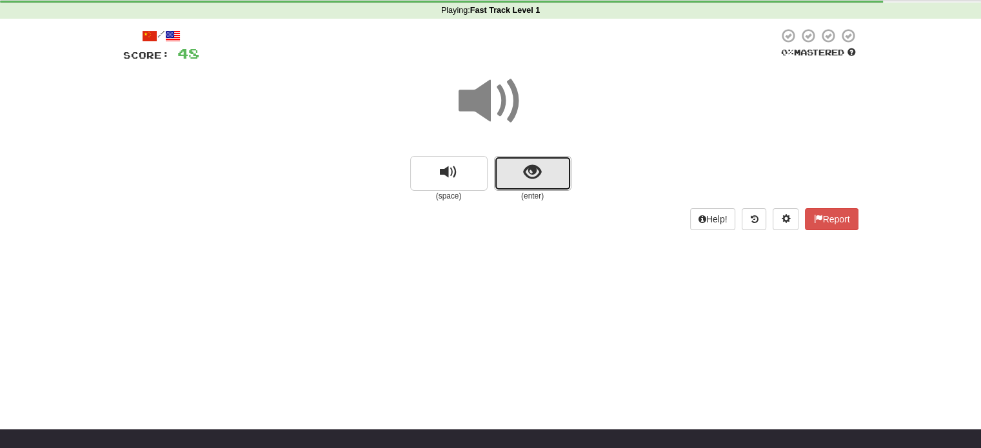
click at [549, 172] on button "show sentence" at bounding box center [532, 173] width 77 height 35
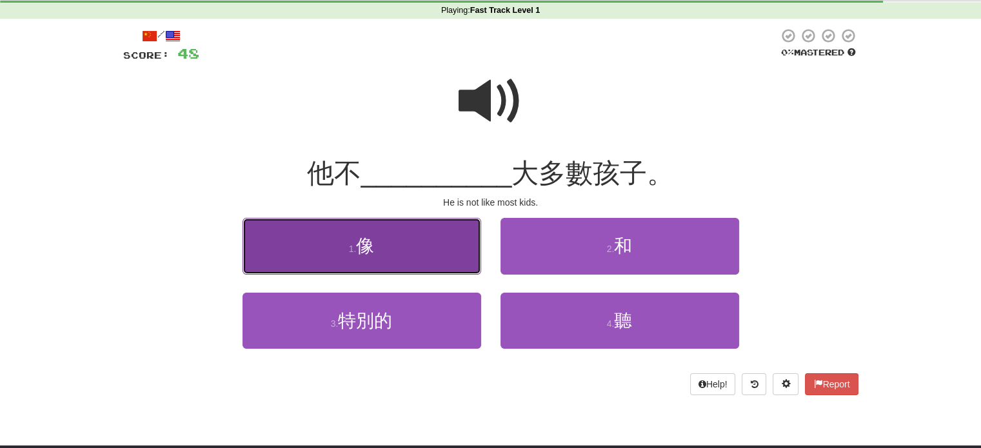
click at [439, 250] on button "1 . 像" at bounding box center [361, 246] width 239 height 56
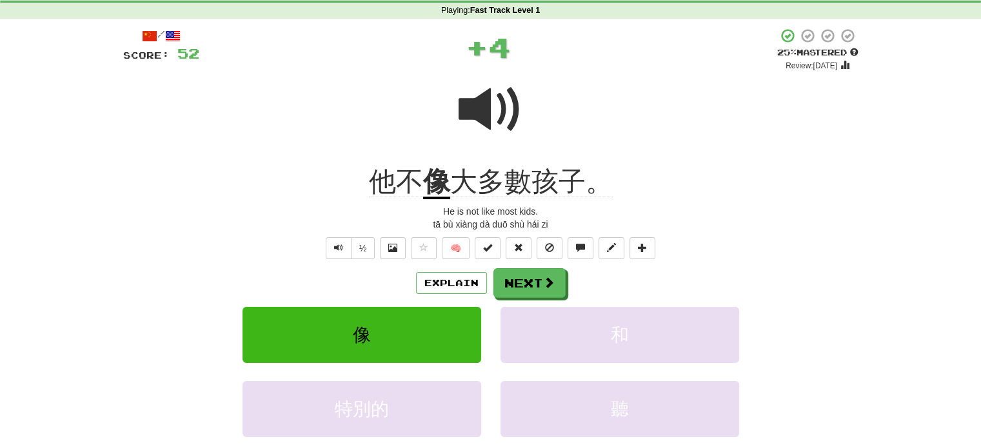
click at [431, 180] on u "像" at bounding box center [436, 182] width 27 height 33
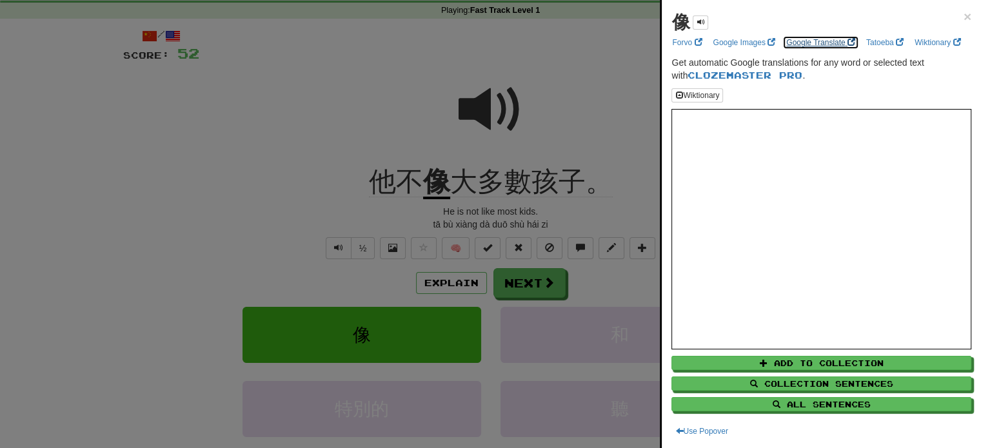
click at [799, 41] on link "Google Translate" at bounding box center [820, 42] width 77 height 14
click at [404, 160] on div at bounding box center [490, 224] width 981 height 448
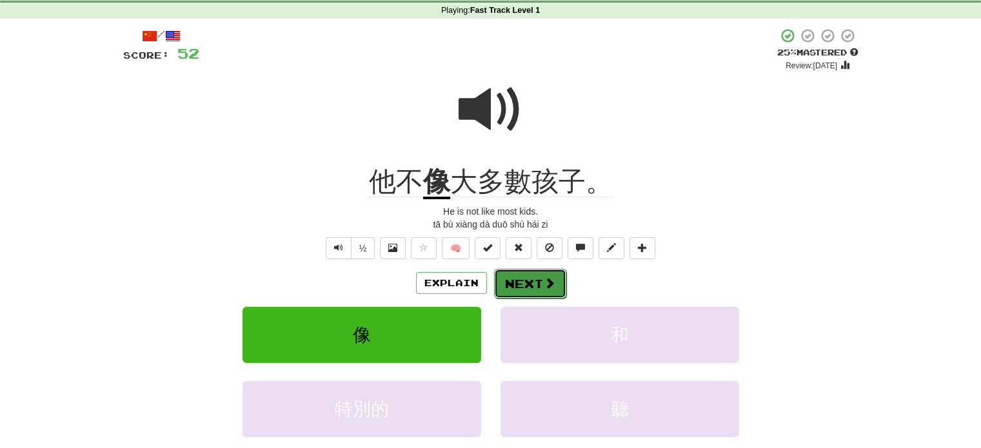
click at [531, 287] on button "Next" at bounding box center [530, 284] width 72 height 30
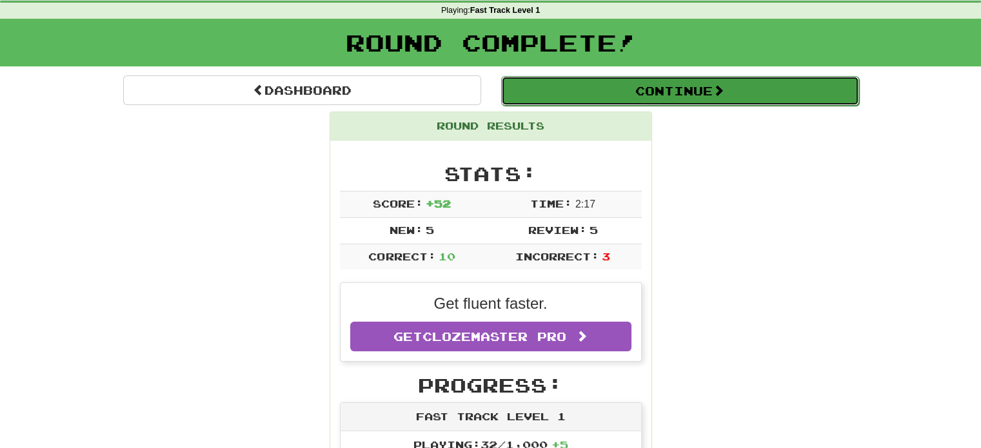
click at [650, 104] on button "Continue" at bounding box center [680, 91] width 358 height 30
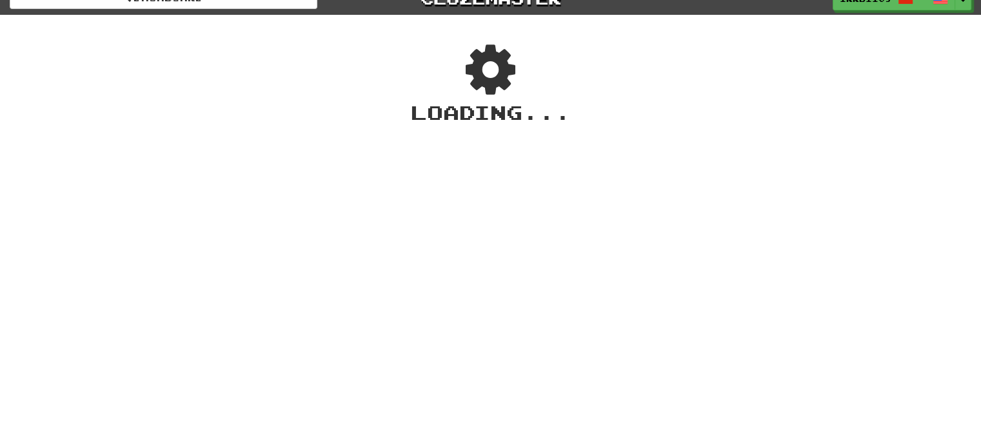
scroll to position [0, 0]
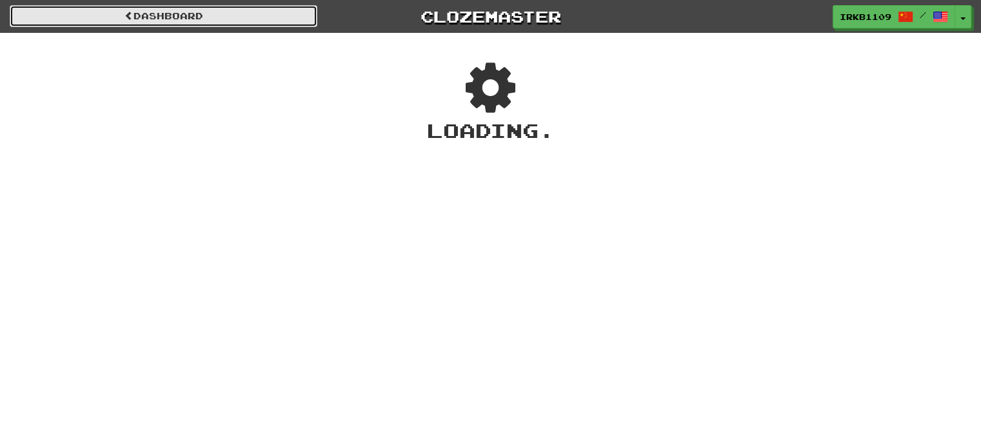
click at [248, 10] on link "Dashboard" at bounding box center [164, 16] width 308 height 22
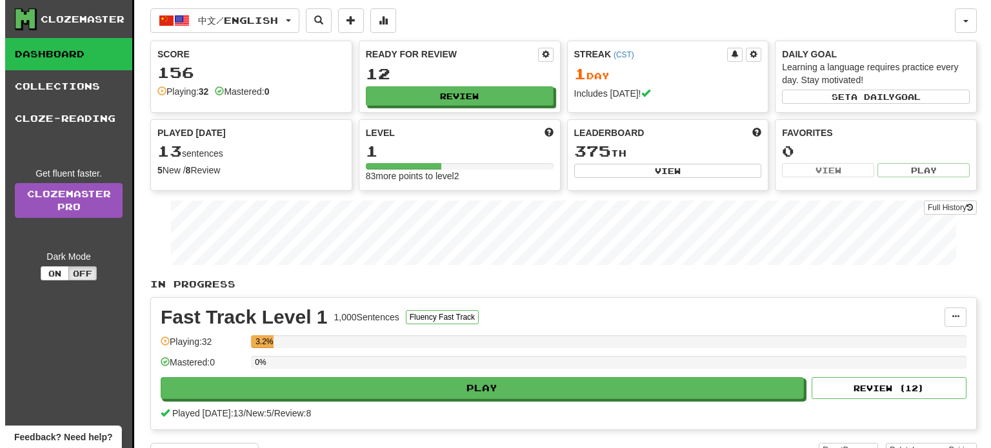
scroll to position [132, 0]
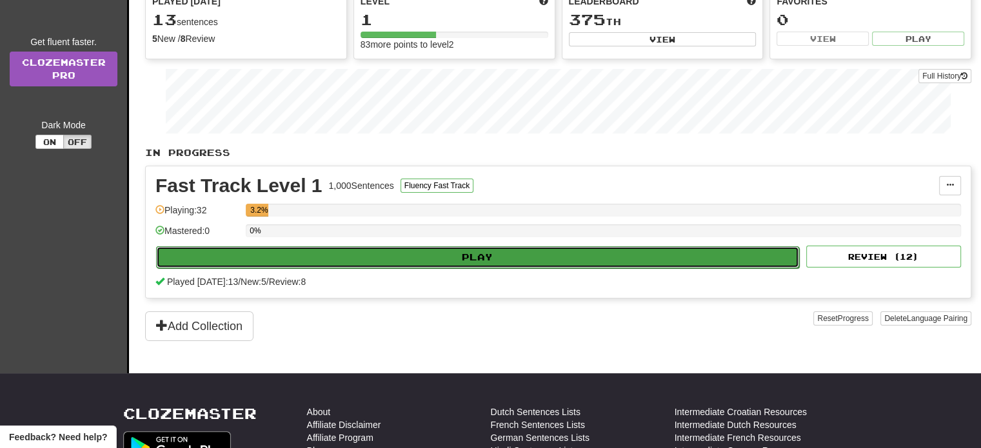
click at [439, 257] on button "Play" at bounding box center [477, 257] width 643 height 22
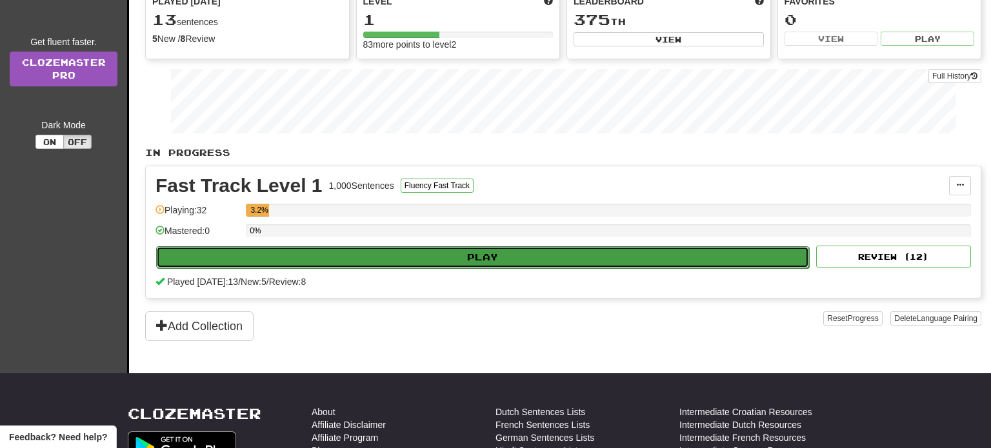
select select "**"
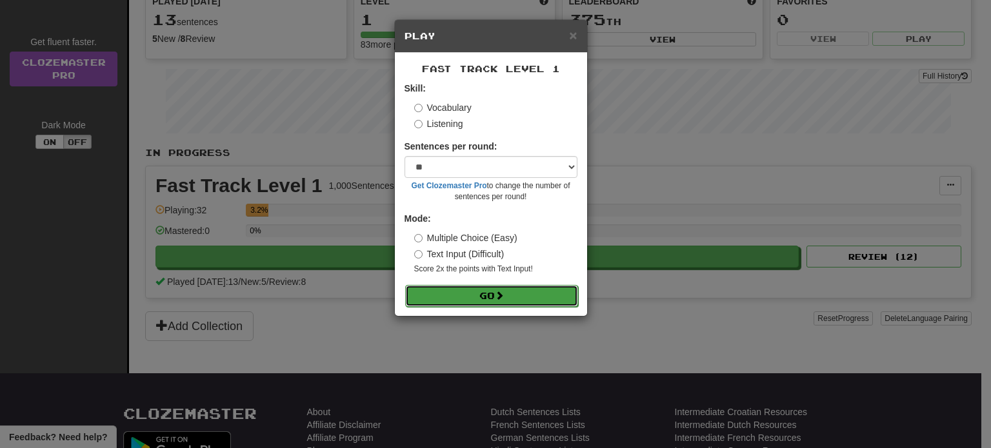
click at [471, 286] on button "Go" at bounding box center [491, 296] width 173 height 22
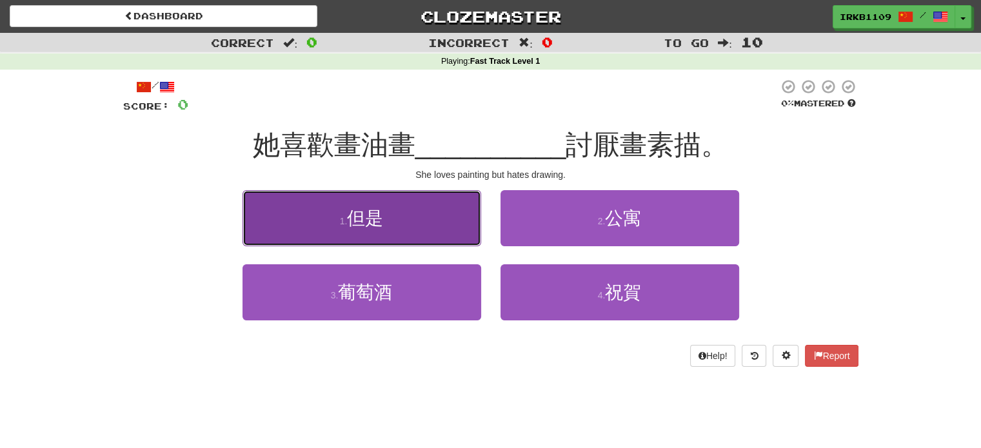
click at [424, 232] on button "1 . 但是" at bounding box center [361, 218] width 239 height 56
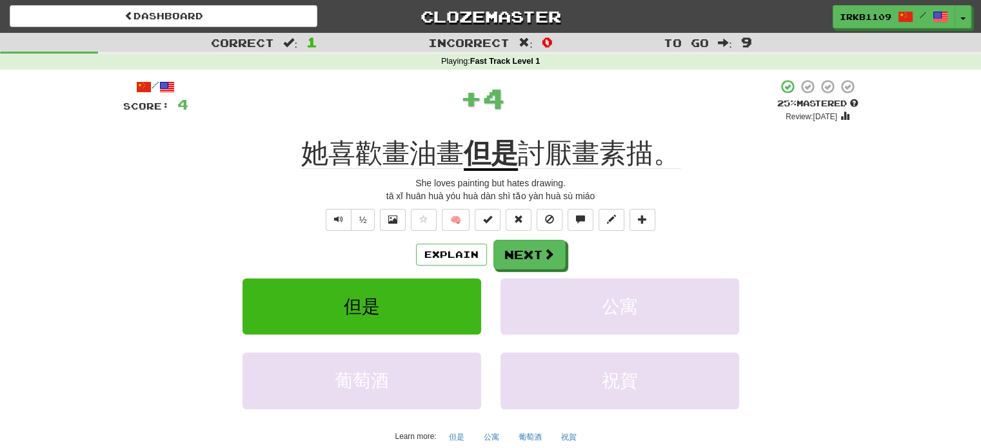
click at [488, 98] on span "4" at bounding box center [493, 98] width 23 height 32
click at [539, 258] on button "Next" at bounding box center [530, 256] width 72 height 30
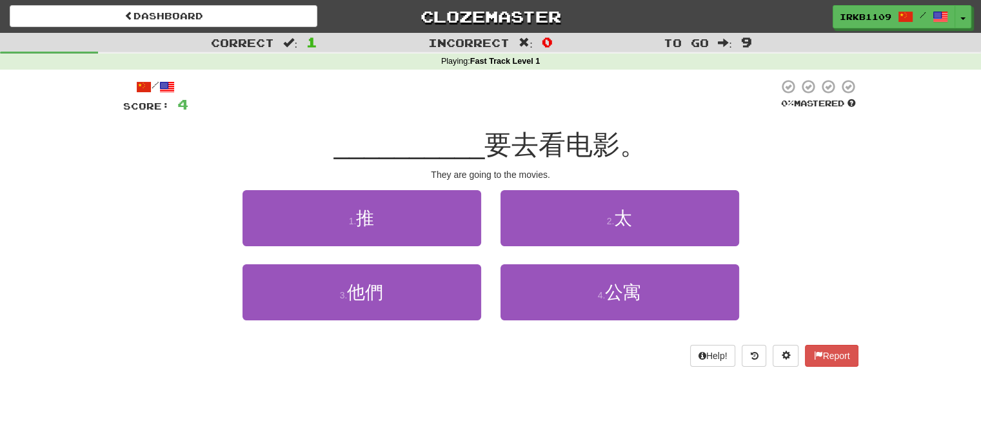
click at [499, 144] on span "要去看电影。" at bounding box center [565, 145] width 163 height 30
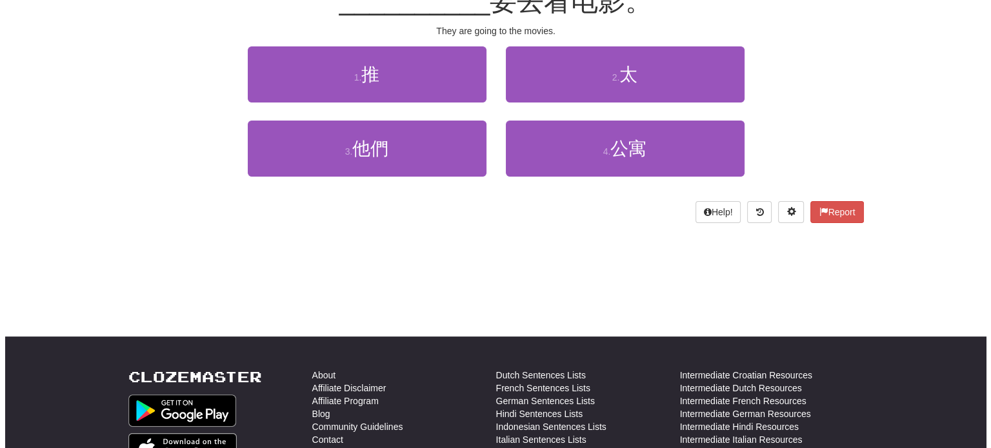
scroll to position [139, 0]
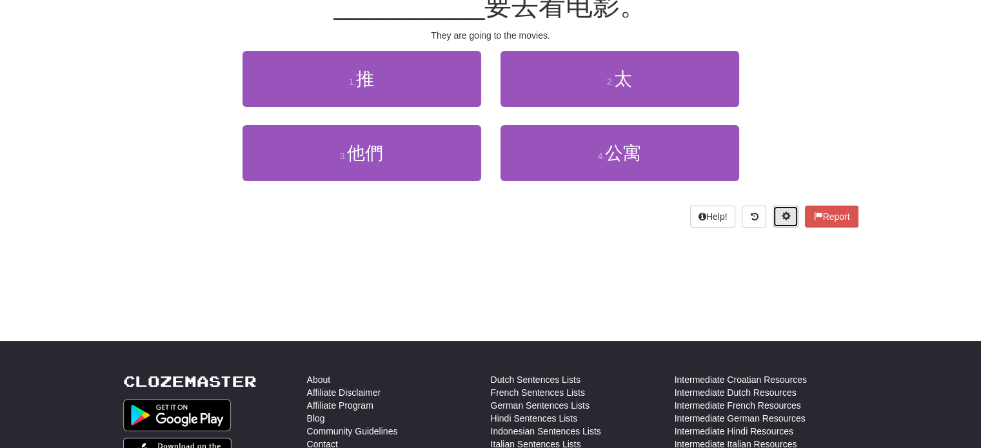
click at [789, 212] on button at bounding box center [786, 217] width 26 height 22
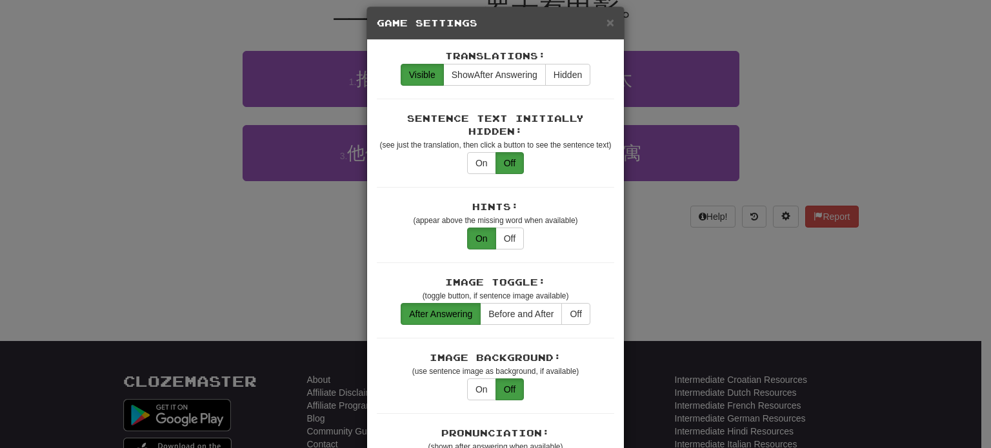
scroll to position [0, 0]
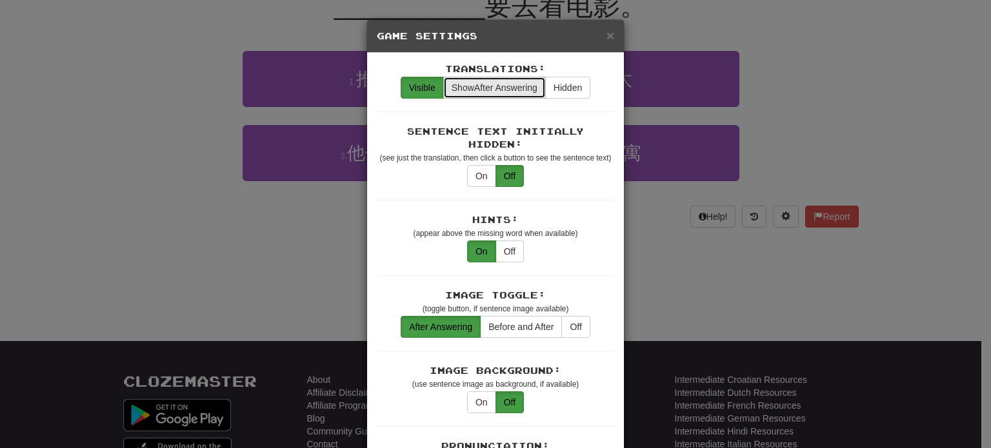
click at [512, 87] on span "Show After Answering" at bounding box center [494, 88] width 86 height 10
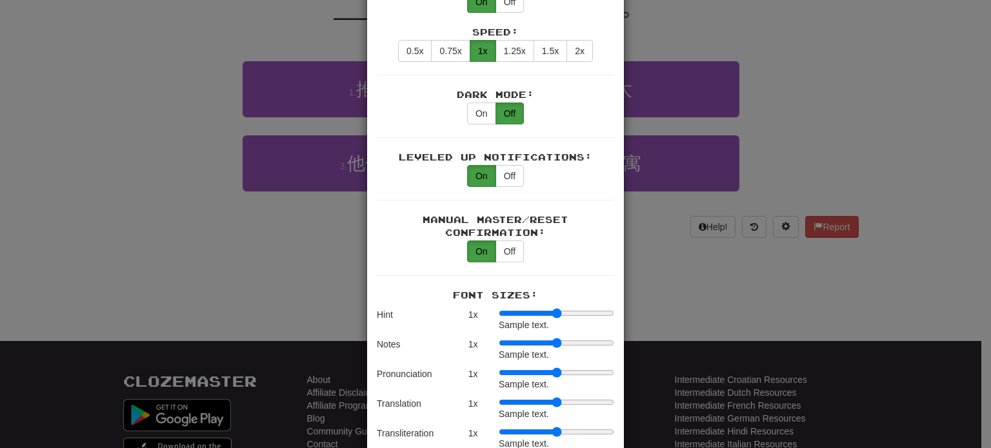
scroll to position [739, 0]
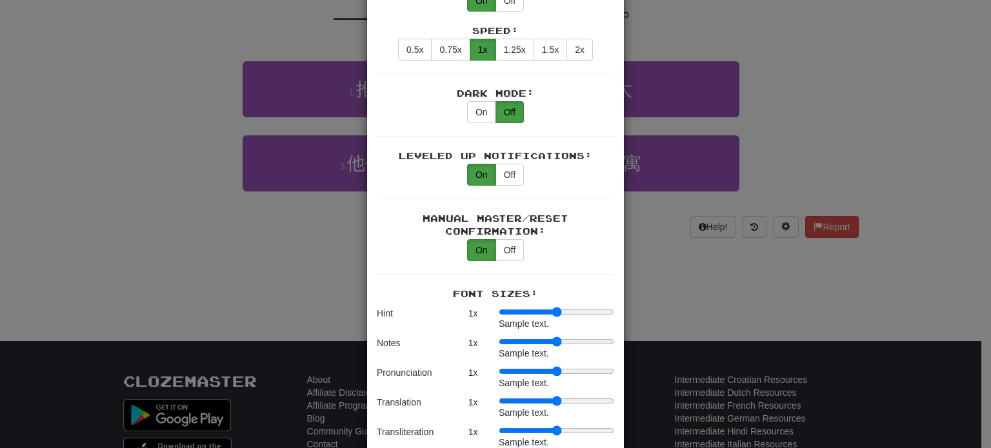
click at [643, 267] on div "× Game Settings Translations: Visible Show After Answering Hidden Sentence Text…" at bounding box center [495, 224] width 991 height 448
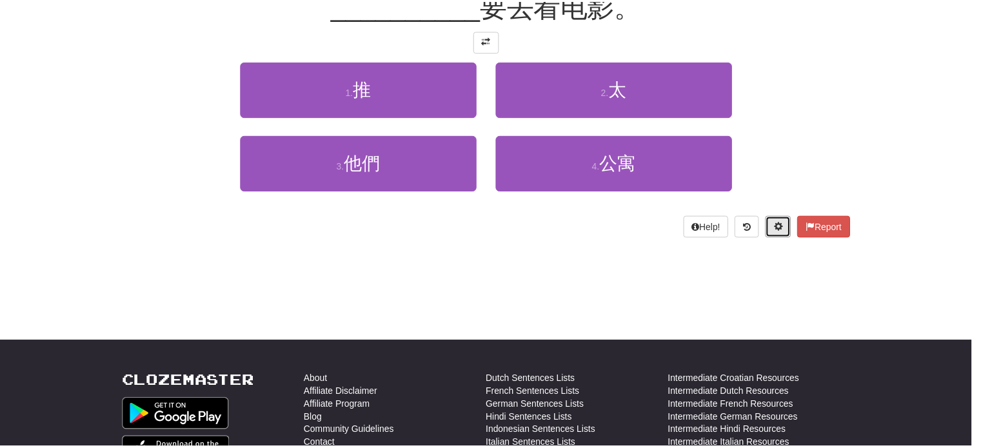
scroll to position [0, 0]
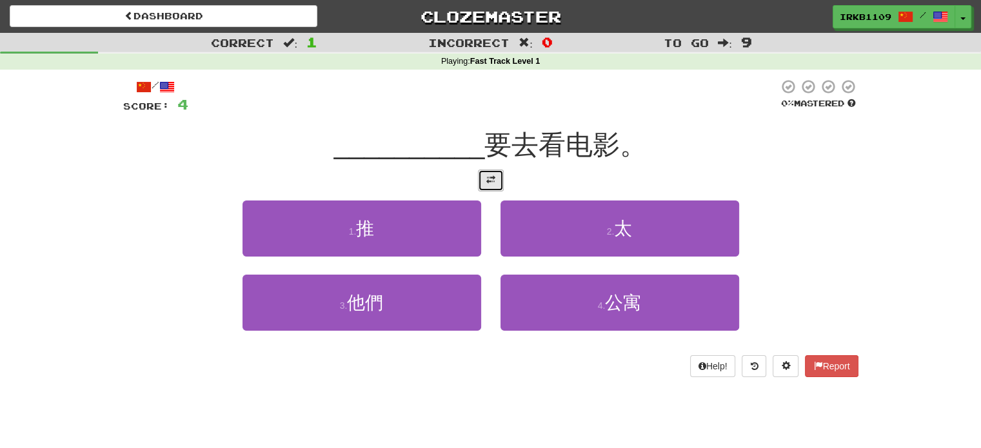
click at [487, 186] on button at bounding box center [491, 181] width 26 height 22
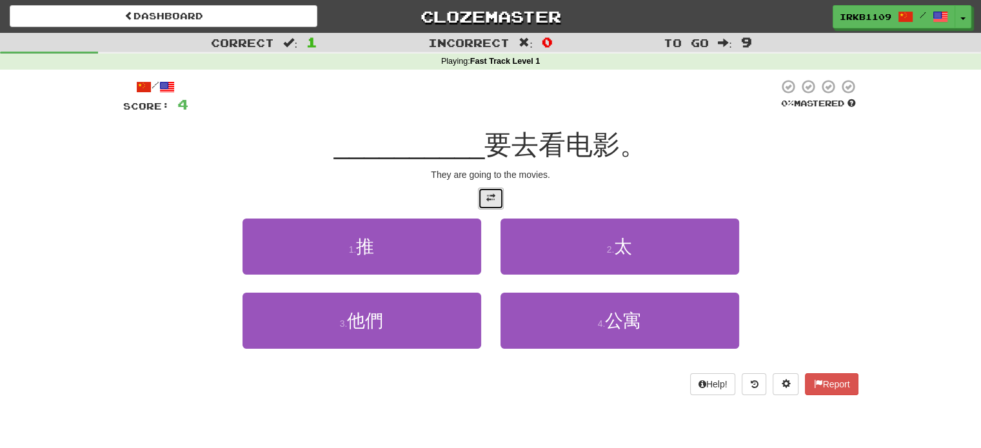
click at [486, 199] on span at bounding box center [490, 197] width 9 height 9
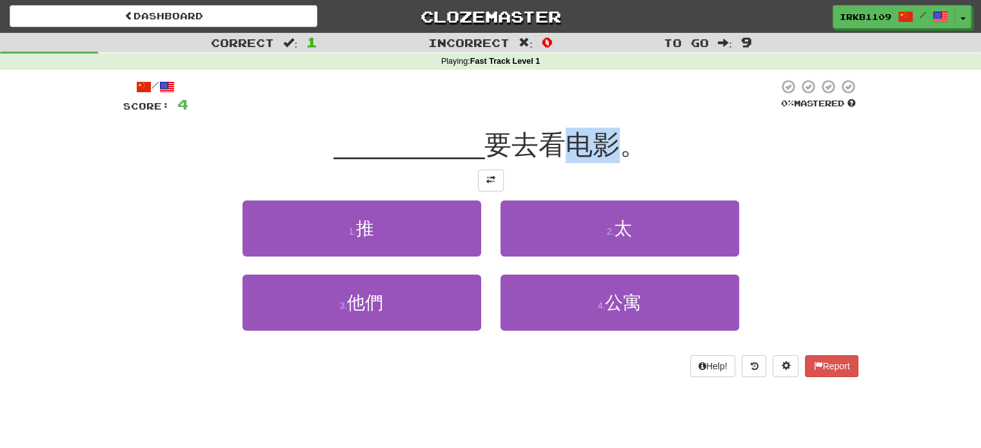
drag, startPoint x: 568, startPoint y: 148, endPoint x: 617, endPoint y: 149, distance: 49.7
click at [617, 149] on span "要去看电影。" at bounding box center [565, 145] width 163 height 30
click at [538, 148] on span "要去看电影。" at bounding box center [565, 145] width 163 height 30
click at [348, 342] on div "3 . 他們" at bounding box center [362, 312] width 258 height 74
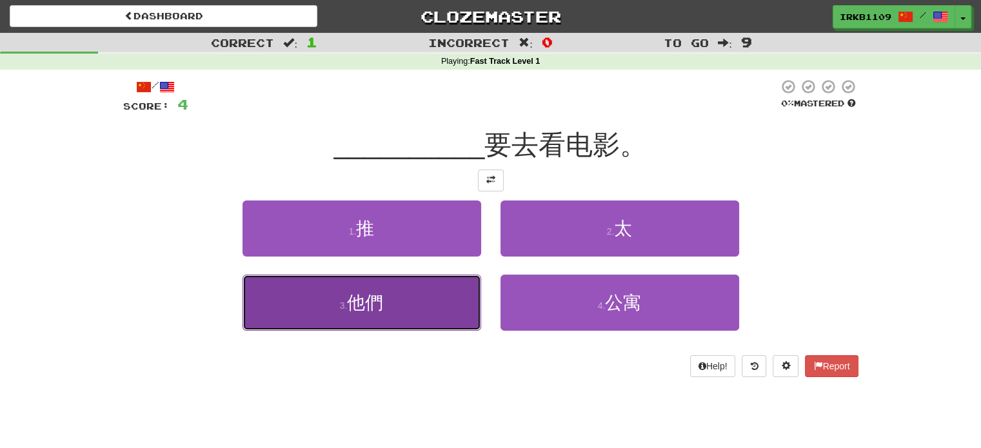
click at [348, 328] on button "3 . 他們" at bounding box center [361, 303] width 239 height 56
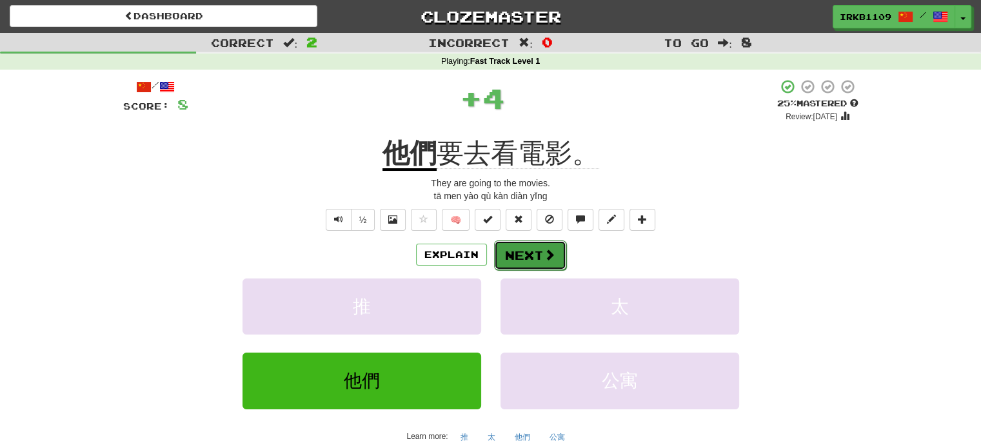
click at [544, 252] on span at bounding box center [550, 255] width 12 height 12
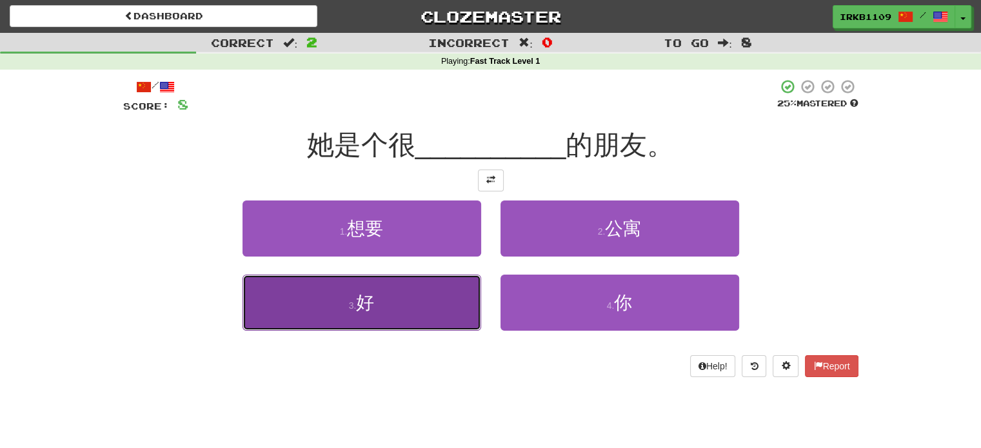
click at [448, 304] on button "3 . 好" at bounding box center [361, 303] width 239 height 56
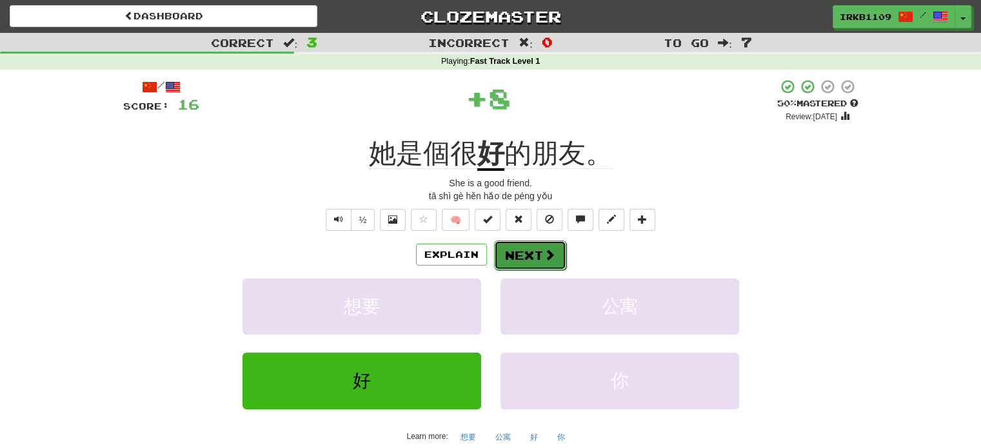
click at [540, 253] on button "Next" at bounding box center [530, 256] width 72 height 30
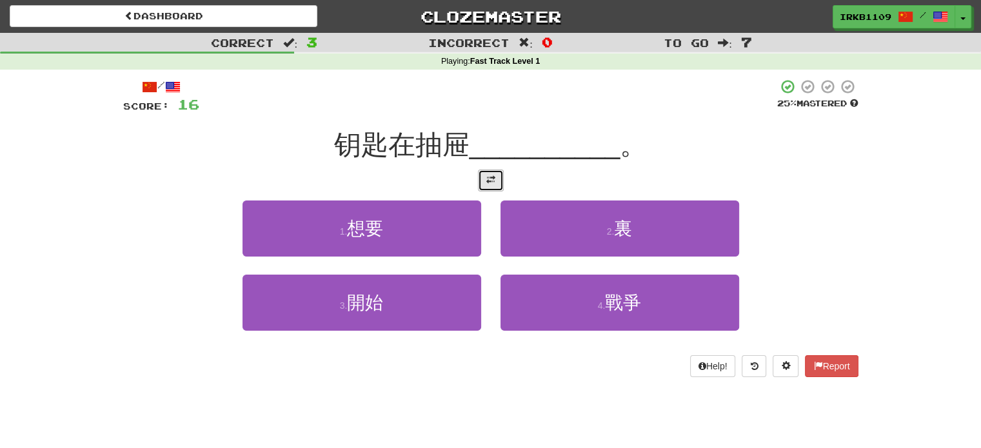
click at [492, 187] on button at bounding box center [491, 181] width 26 height 22
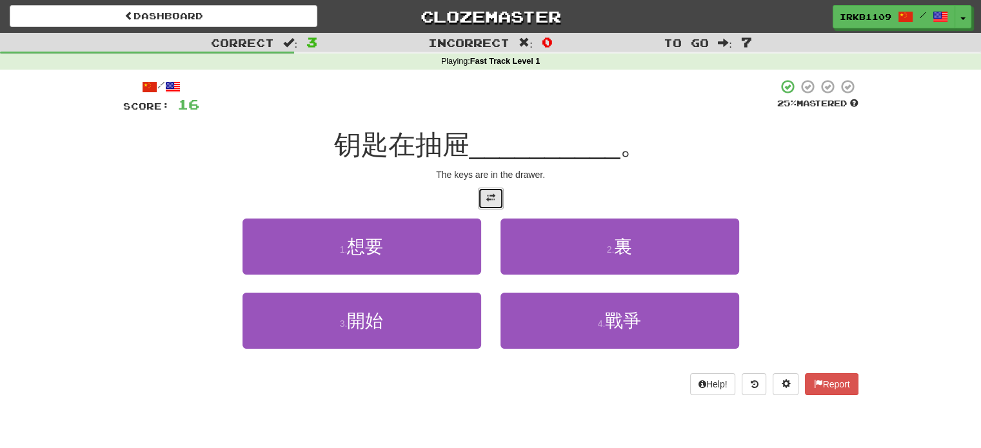
click at [492, 194] on span at bounding box center [490, 197] width 9 height 9
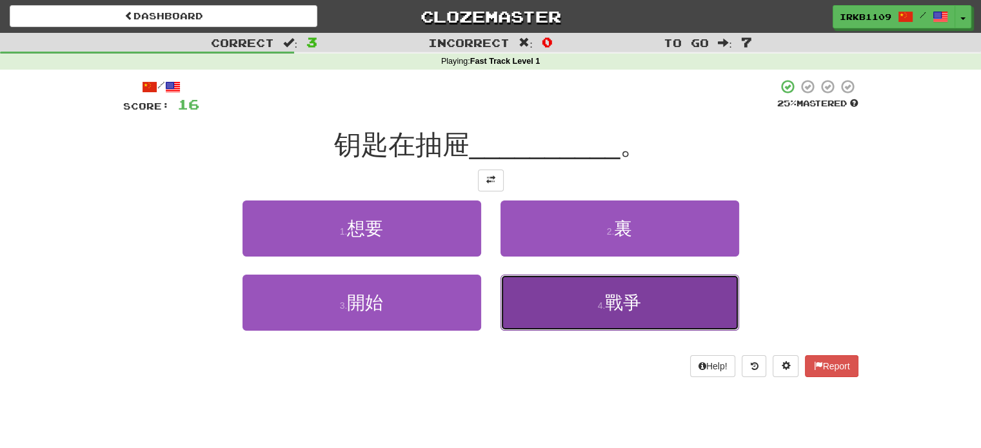
click at [586, 296] on button "4 . 戰爭" at bounding box center [619, 303] width 239 height 56
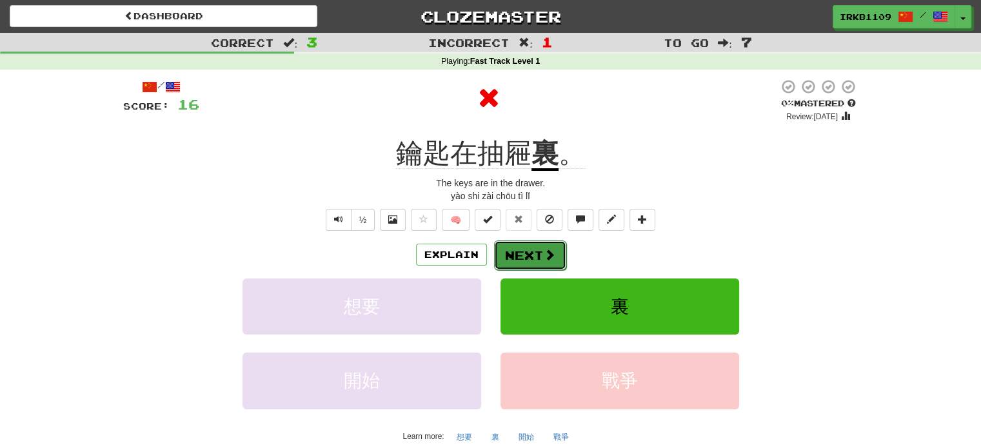
click at [521, 250] on button "Next" at bounding box center [530, 256] width 72 height 30
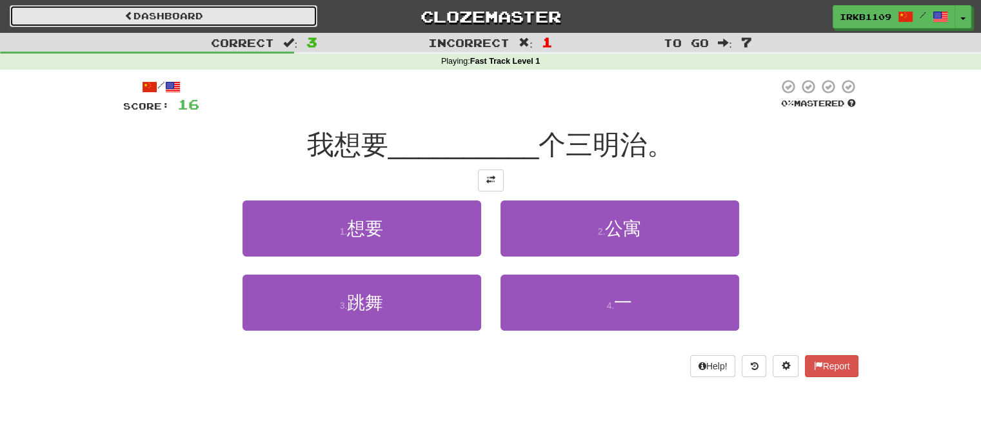
click at [206, 6] on link "Dashboard" at bounding box center [164, 16] width 308 height 22
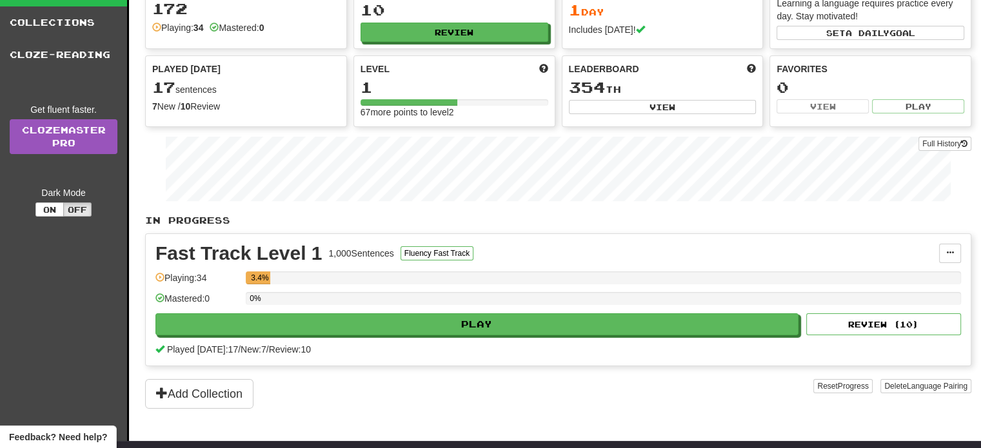
scroll to position [66, 0]
